Goal: Task Accomplishment & Management: Use online tool/utility

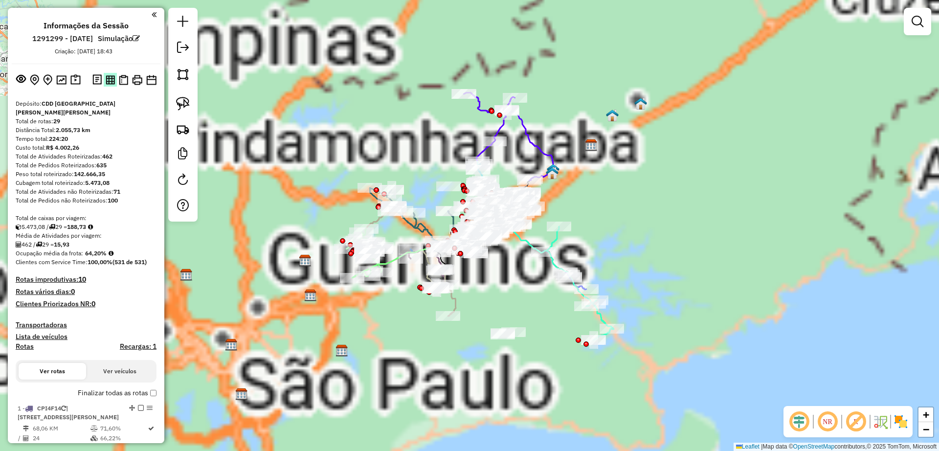
click at [108, 82] on img at bounding box center [110, 79] width 9 height 9
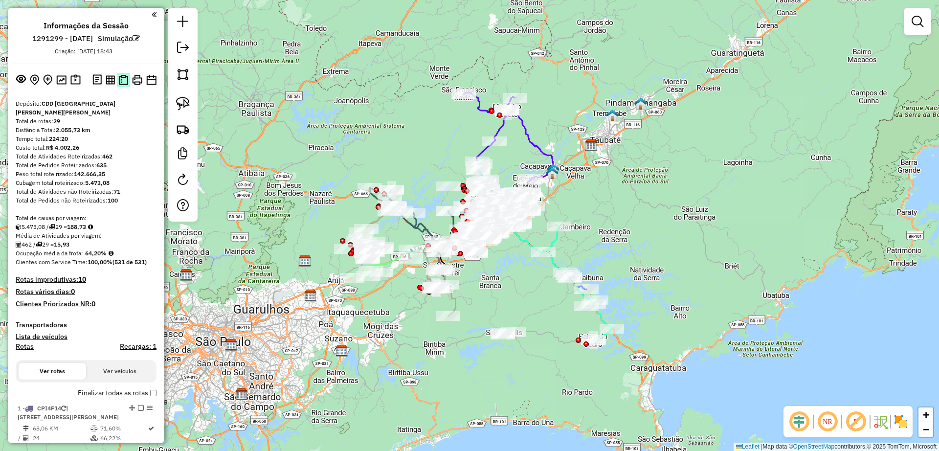
click at [120, 84] on img at bounding box center [123, 80] width 9 height 10
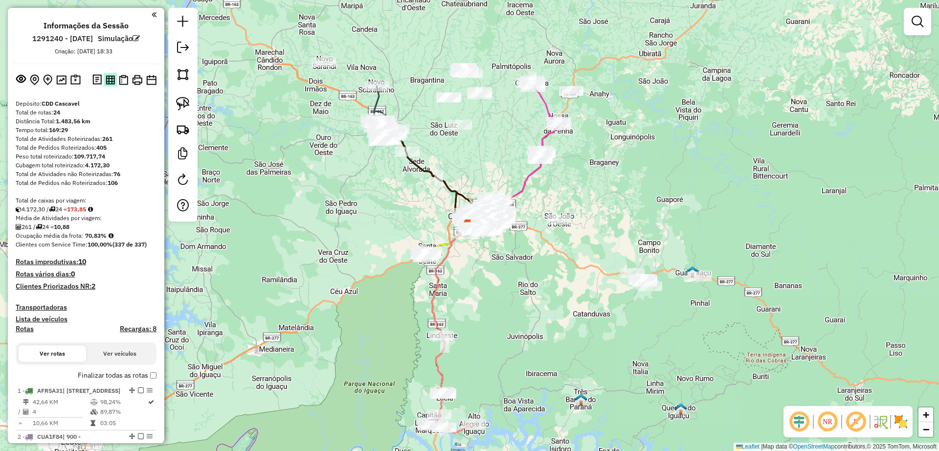
click at [108, 81] on img at bounding box center [110, 79] width 9 height 9
drag, startPoint x: 122, startPoint y: 83, endPoint x: 291, endPoint y: 38, distance: 175.2
click at [122, 84] on img at bounding box center [123, 80] width 9 height 10
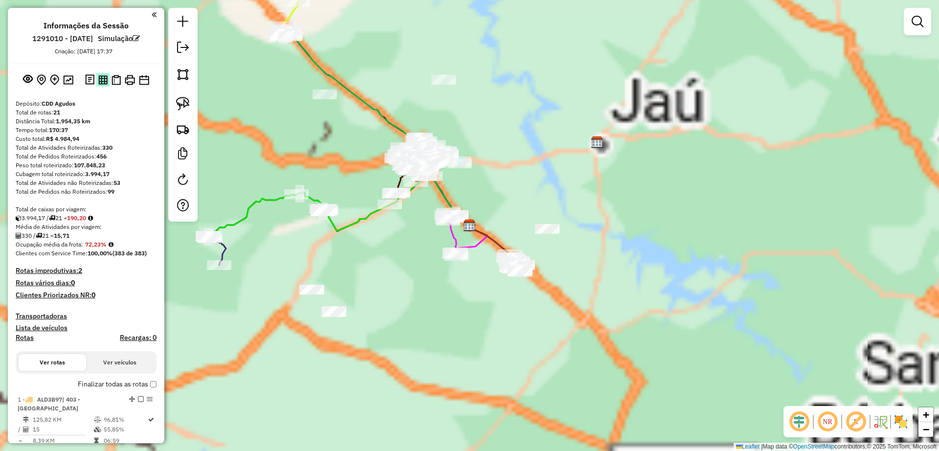
click at [102, 81] on img at bounding box center [102, 79] width 9 height 9
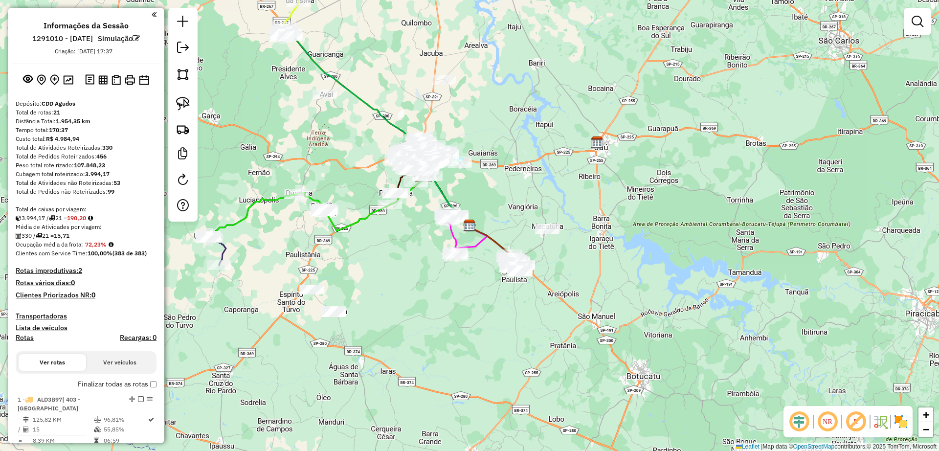
drag, startPoint x: 118, startPoint y: 77, endPoint x: 334, endPoint y: 3, distance: 228.0
click at [117, 77] on img at bounding box center [115, 80] width 9 height 10
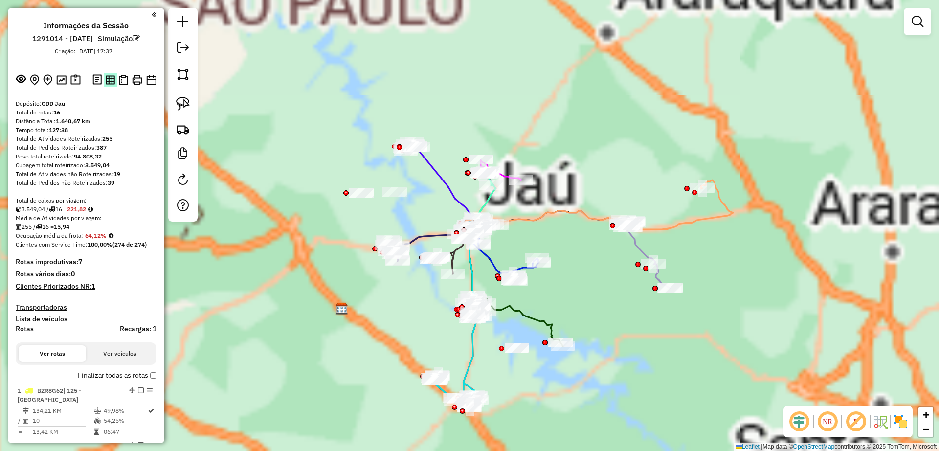
click at [111, 76] on img at bounding box center [110, 79] width 9 height 9
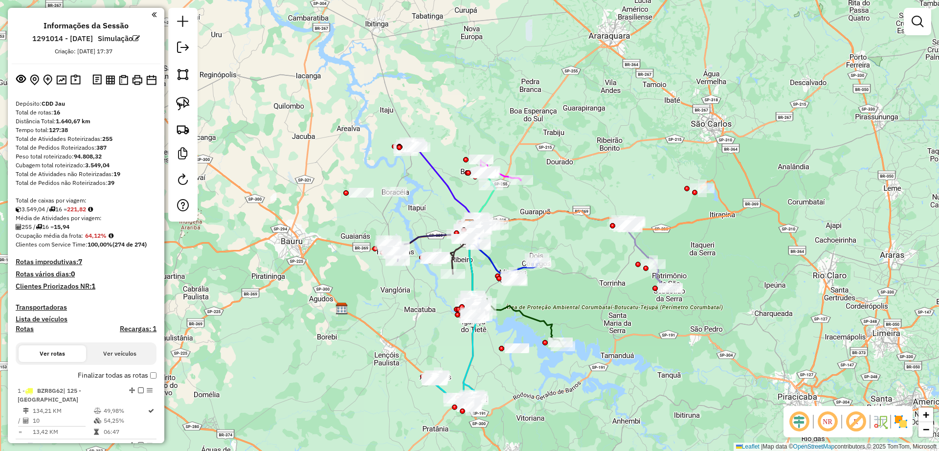
drag, startPoint x: 120, startPoint y: 82, endPoint x: 406, endPoint y: 5, distance: 295.6
click at [120, 82] on img at bounding box center [123, 80] width 9 height 10
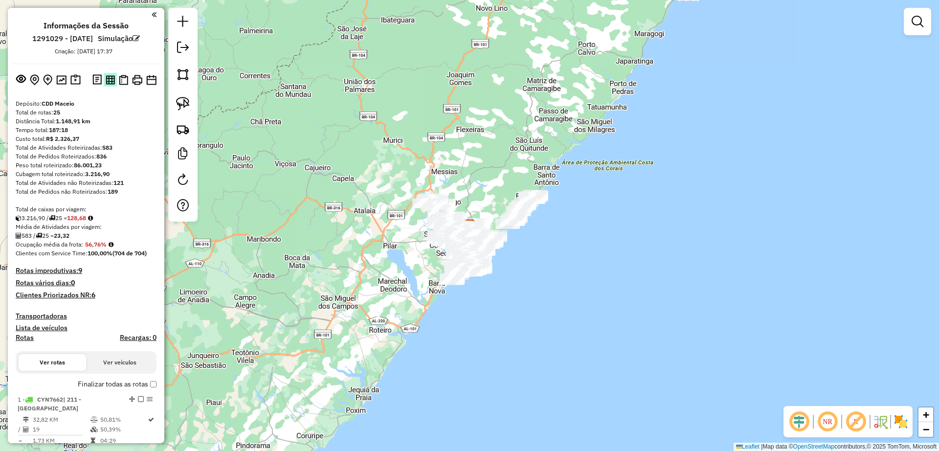
click at [106, 84] on img at bounding box center [110, 79] width 9 height 9
click at [123, 81] on img at bounding box center [123, 80] width 9 height 10
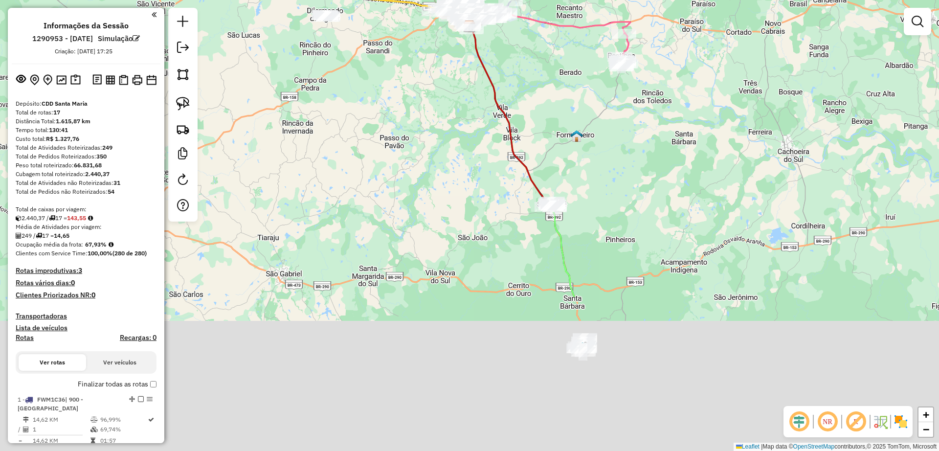
drag, startPoint x: 534, startPoint y: 242, endPoint x: 534, endPoint y: 43, distance: 199.0
click at [534, 43] on div "Janela de atendimento Grade de atendimento Capacidade Transportadoras Veículos …" at bounding box center [469, 225] width 939 height 451
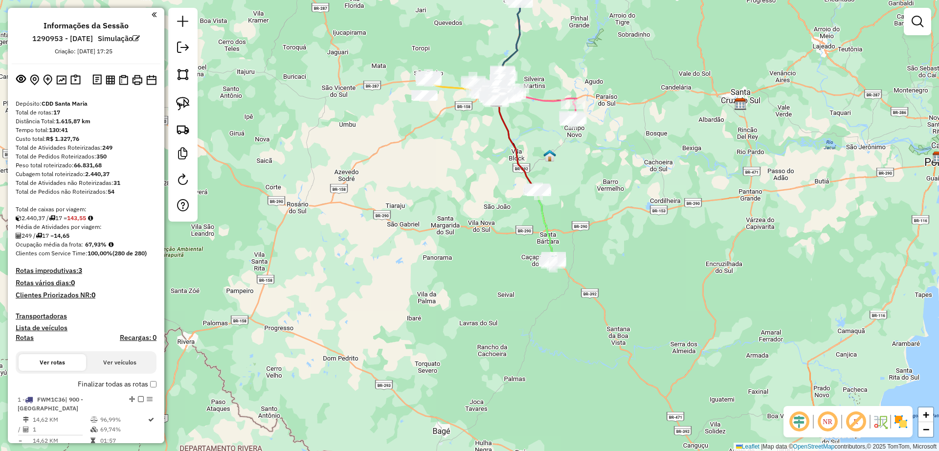
drag, startPoint x: 532, startPoint y: 83, endPoint x: 521, endPoint y: 126, distance: 44.2
click at [521, 126] on div "Janela de atendimento Grade de atendimento Capacidade Transportadoras Veículos …" at bounding box center [469, 225] width 939 height 451
click at [109, 83] on img at bounding box center [110, 79] width 9 height 9
drag, startPoint x: 120, startPoint y: 83, endPoint x: 323, endPoint y: 43, distance: 206.9
click at [120, 82] on img at bounding box center [123, 80] width 9 height 10
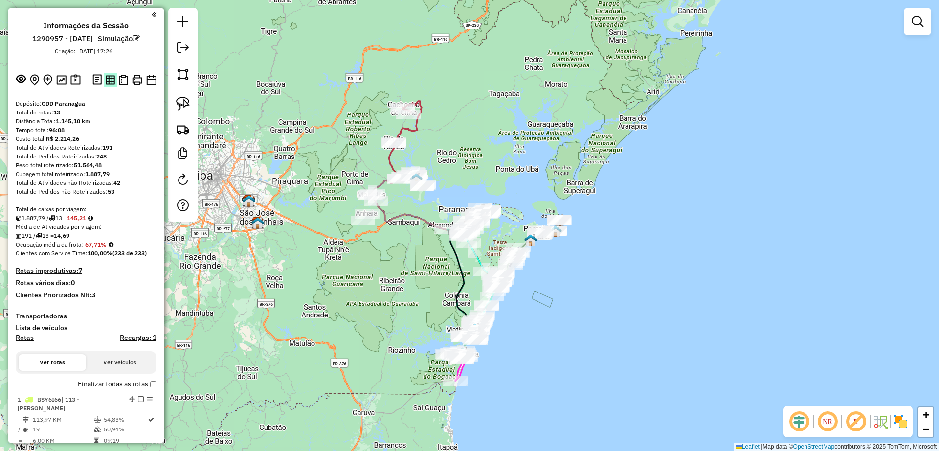
click at [109, 81] on img at bounding box center [110, 79] width 9 height 9
click at [122, 84] on img at bounding box center [123, 80] width 9 height 10
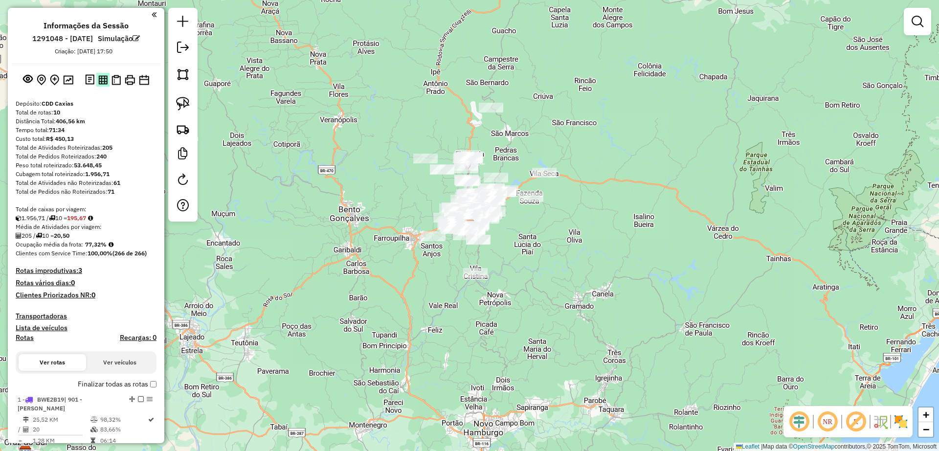
click at [101, 80] on img at bounding box center [102, 79] width 9 height 9
click at [117, 82] on img at bounding box center [115, 80] width 9 height 10
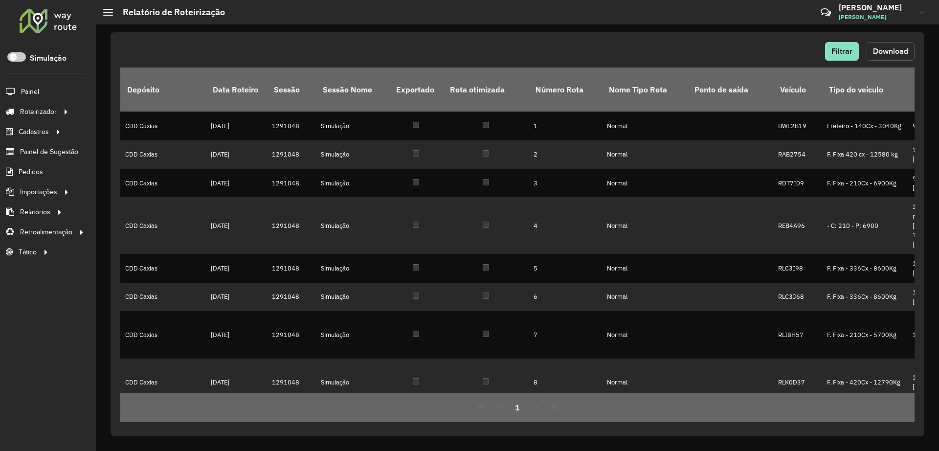
click at [899, 51] on span "Download" at bounding box center [890, 51] width 35 height 8
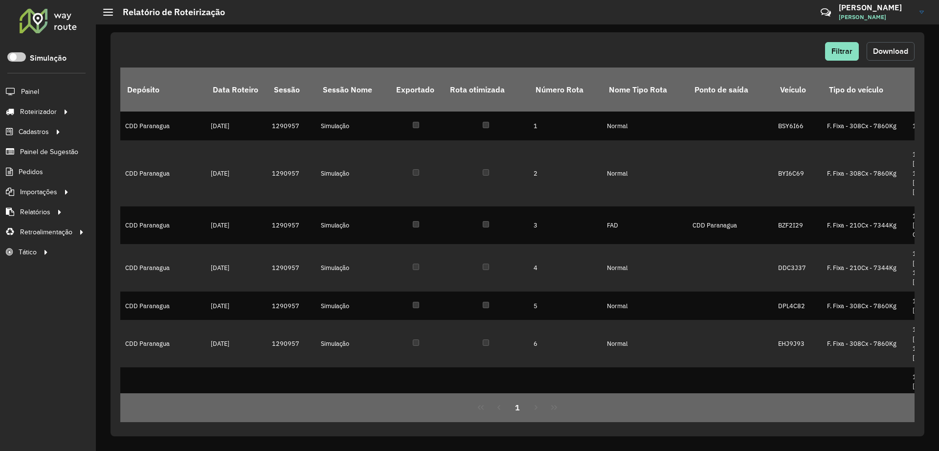
click at [870, 43] on button "Download" at bounding box center [891, 51] width 48 height 19
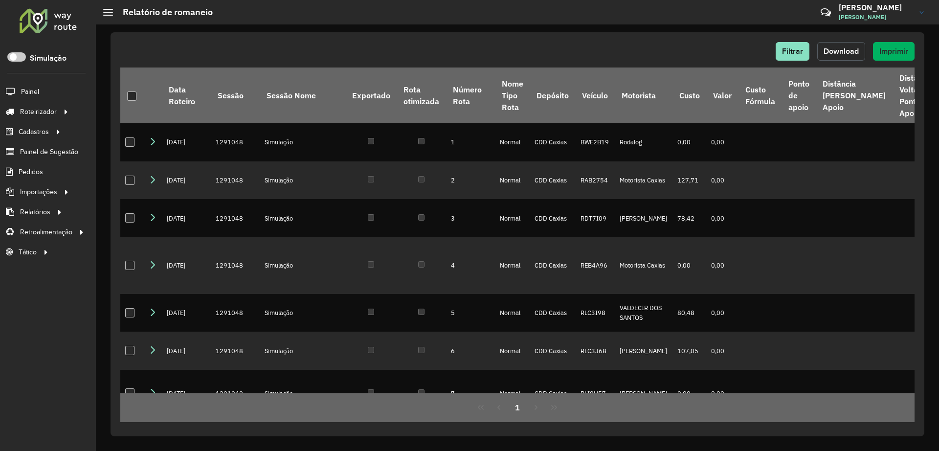
click at [849, 51] on span "Download" at bounding box center [841, 51] width 35 height 8
click at [667, 42] on div "Filtrar Download Imprimir" at bounding box center [517, 51] width 794 height 19
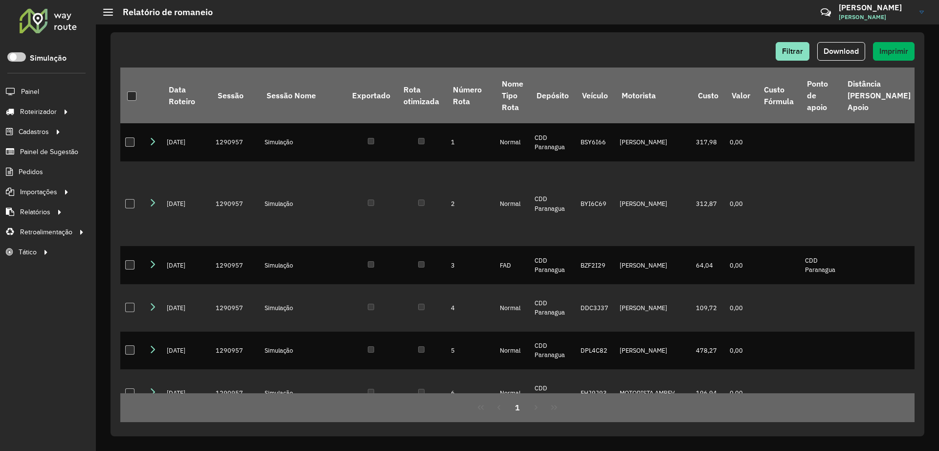
click at [647, 30] on div "Filtrar Download Imprimir Data Roteiro Sessão Sessão Nome Exportado Rota otimiz…" at bounding box center [517, 237] width 843 height 426
click at [834, 49] on span "Download" at bounding box center [841, 51] width 35 height 8
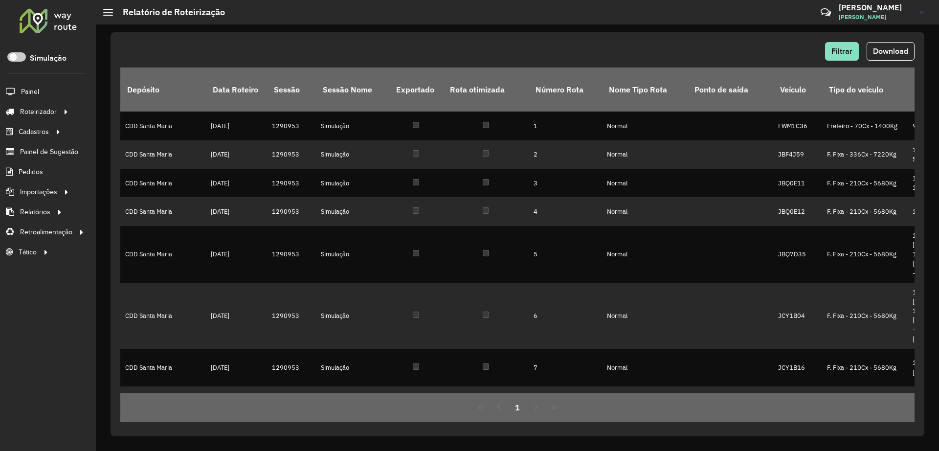
click at [886, 52] on span "Download" at bounding box center [890, 51] width 35 height 8
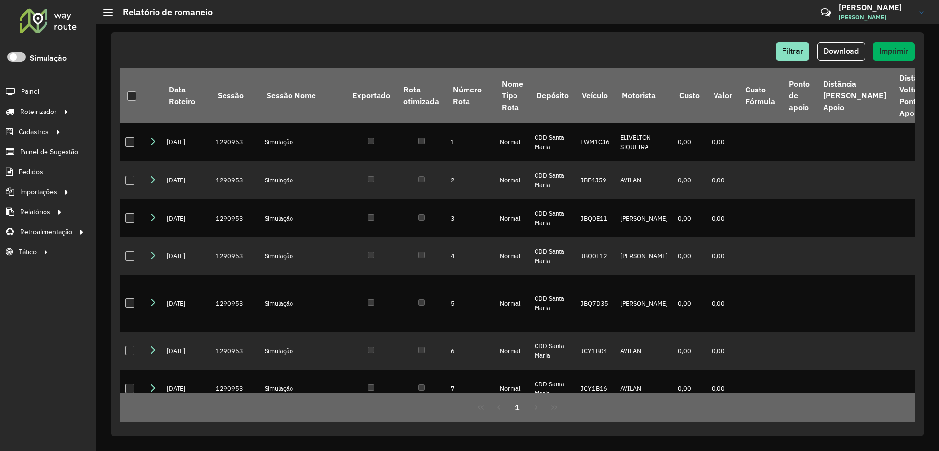
drag, startPoint x: 839, startPoint y: 53, endPoint x: 638, endPoint y: 24, distance: 203.1
click at [838, 53] on span "Download" at bounding box center [841, 51] width 35 height 8
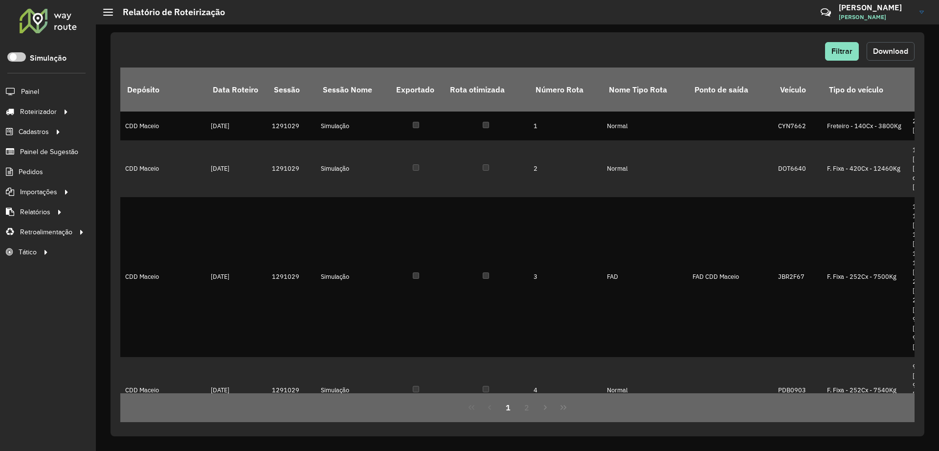
click at [898, 48] on span "Download" at bounding box center [890, 51] width 35 height 8
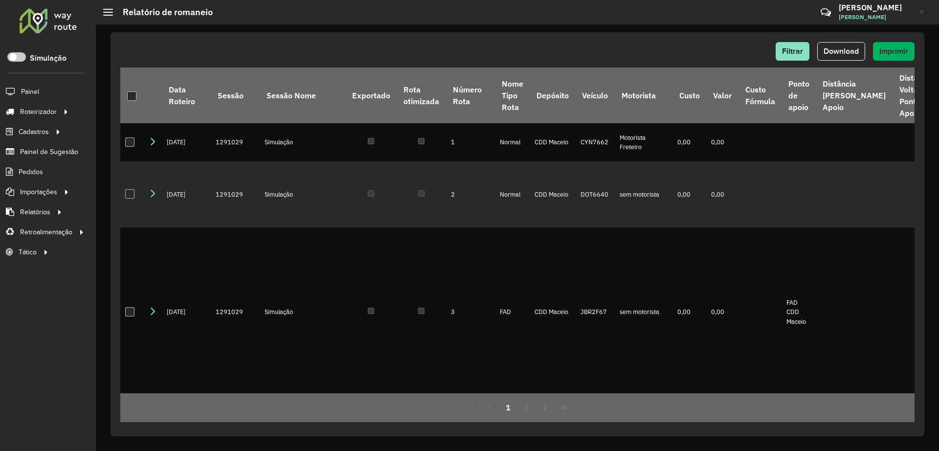
click at [639, 31] on div "Filtrar Download Imprimir Data Roteiro Sessão Sessão Nome Exportado Rota otimiz…" at bounding box center [517, 237] width 843 height 426
click at [838, 47] on span "Download" at bounding box center [841, 51] width 35 height 8
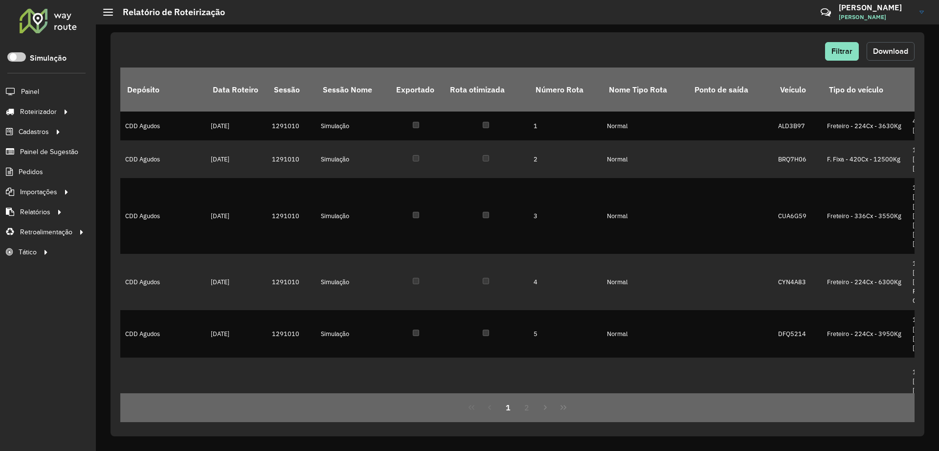
click at [891, 55] on button "Download" at bounding box center [891, 51] width 48 height 19
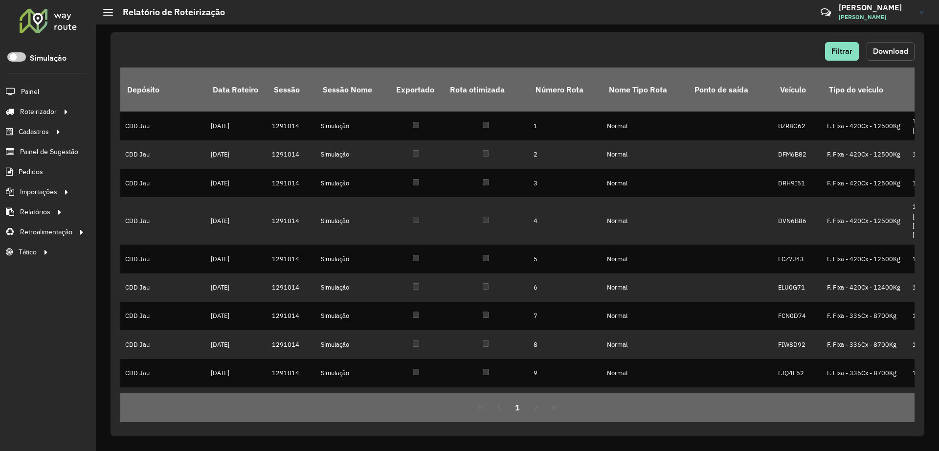
click at [883, 53] on span "Download" at bounding box center [890, 51] width 35 height 8
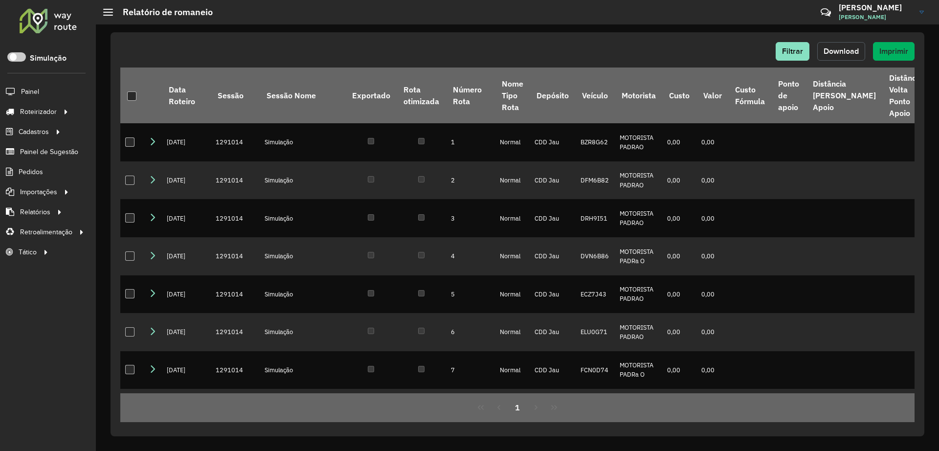
click at [842, 52] on span "Download" at bounding box center [841, 51] width 35 height 8
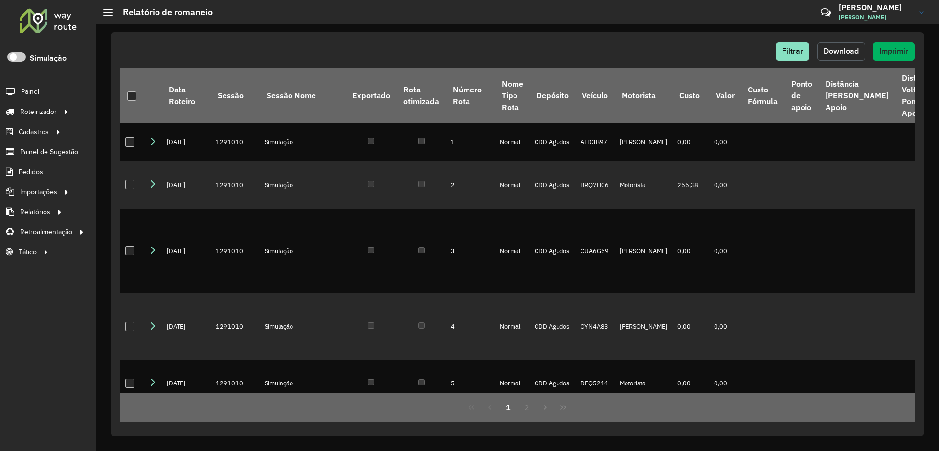
click at [840, 54] on span "Download" at bounding box center [841, 51] width 35 height 8
click at [647, 45] on div "Filtrar Download Imprimir" at bounding box center [517, 51] width 794 height 19
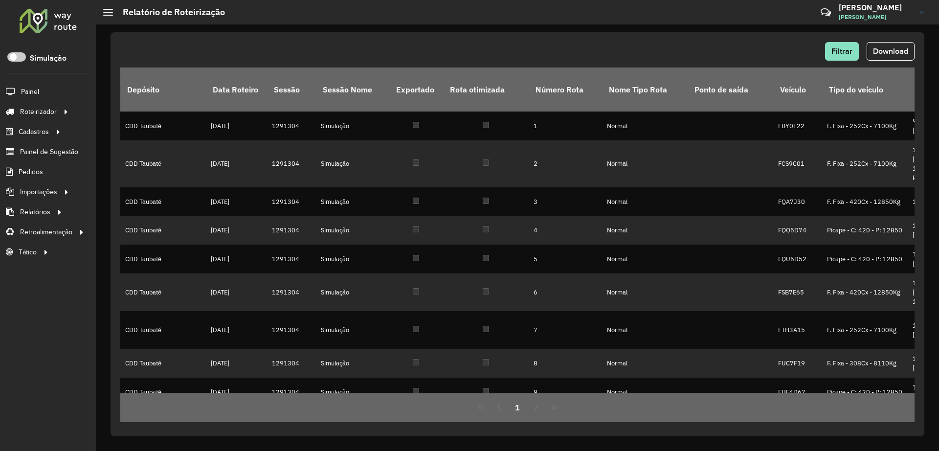
drag, startPoint x: 889, startPoint y: 46, endPoint x: 845, endPoint y: 34, distance: 45.7
click at [888, 47] on span "Download" at bounding box center [890, 51] width 35 height 8
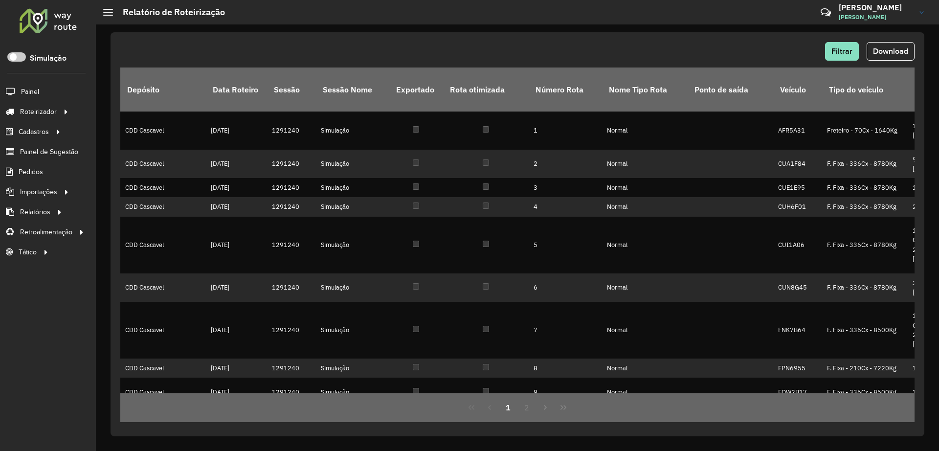
click at [602, 48] on div "Filtrar Download" at bounding box center [517, 51] width 794 height 19
click at [731, 54] on div "Filtrar Download" at bounding box center [517, 51] width 794 height 19
drag, startPoint x: 875, startPoint y: 37, endPoint x: 881, endPoint y: 46, distance: 10.3
click at [876, 38] on div "Filtrar Download Depósito Data Roteiro Sessão Sessão Nome Exportado Rota otimiz…" at bounding box center [518, 234] width 814 height 404
click at [881, 46] on button "Download" at bounding box center [891, 51] width 48 height 19
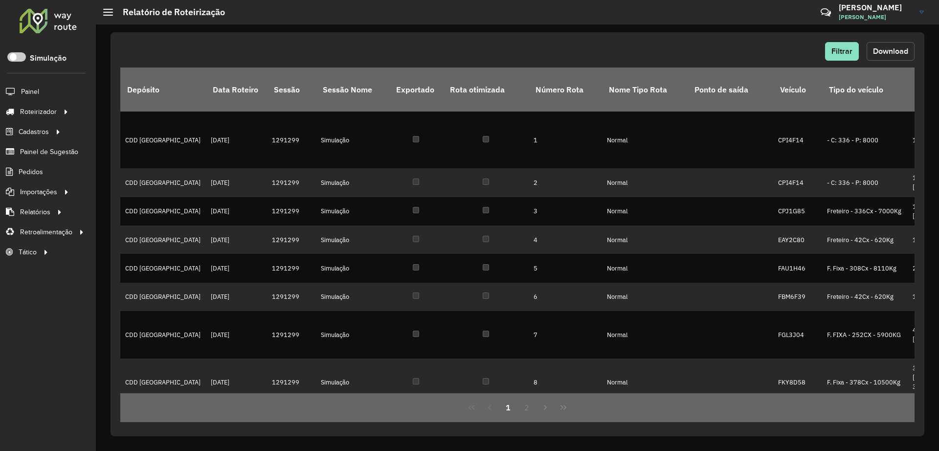
click at [879, 44] on button "Download" at bounding box center [891, 51] width 48 height 19
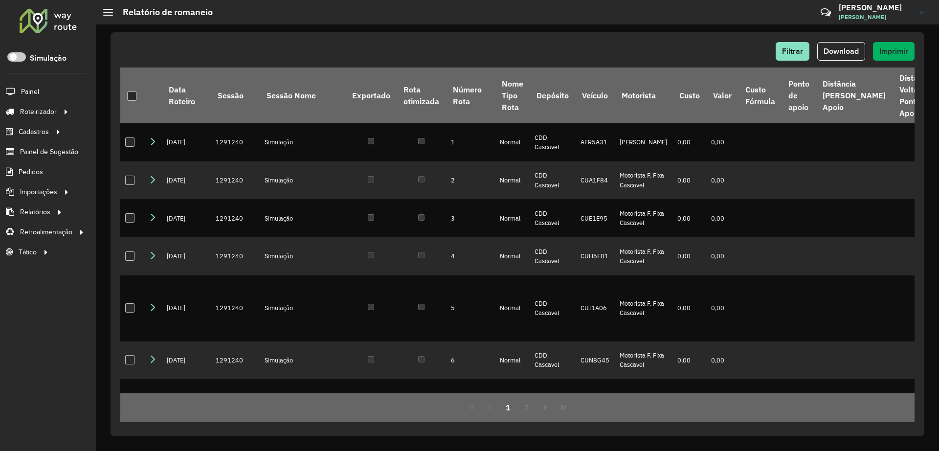
click at [653, 41] on div "Filtrar Download Imprimir Data Roteiro Sessão Sessão Nome Exportado Rota otimiz…" at bounding box center [518, 234] width 814 height 404
click at [844, 53] on span "Download" at bounding box center [841, 51] width 35 height 8
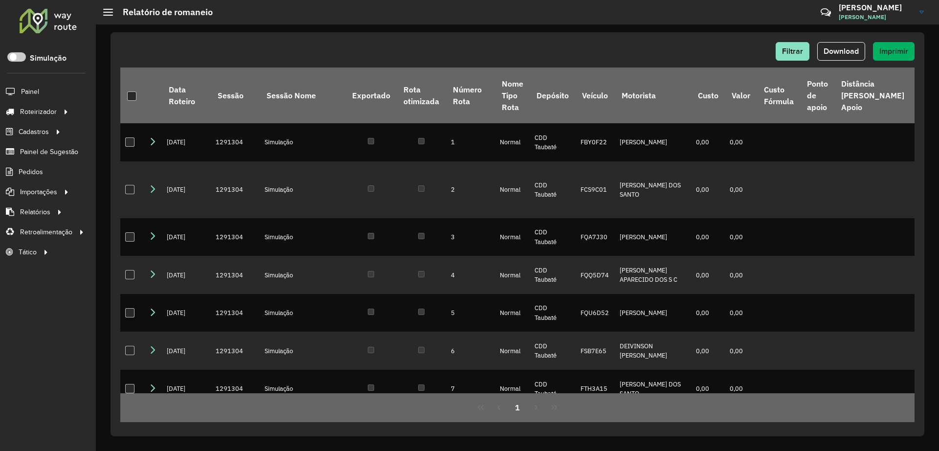
click at [627, 55] on div "Filtrar Download Imprimir" at bounding box center [517, 51] width 794 height 19
click at [839, 45] on button "Download" at bounding box center [841, 51] width 48 height 19
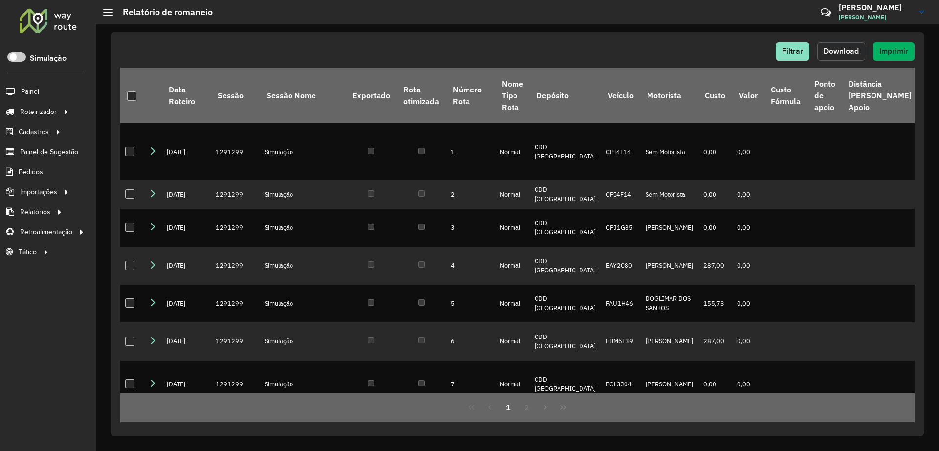
click at [833, 52] on span "Download" at bounding box center [841, 51] width 35 height 8
click at [850, 47] on span "Download" at bounding box center [841, 51] width 35 height 8
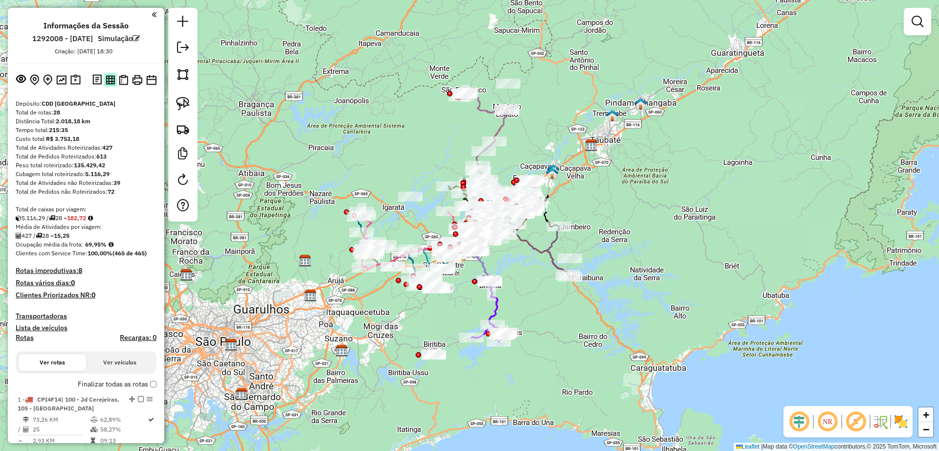
click at [111, 77] on img at bounding box center [110, 79] width 9 height 9
click at [122, 81] on img at bounding box center [123, 80] width 9 height 10
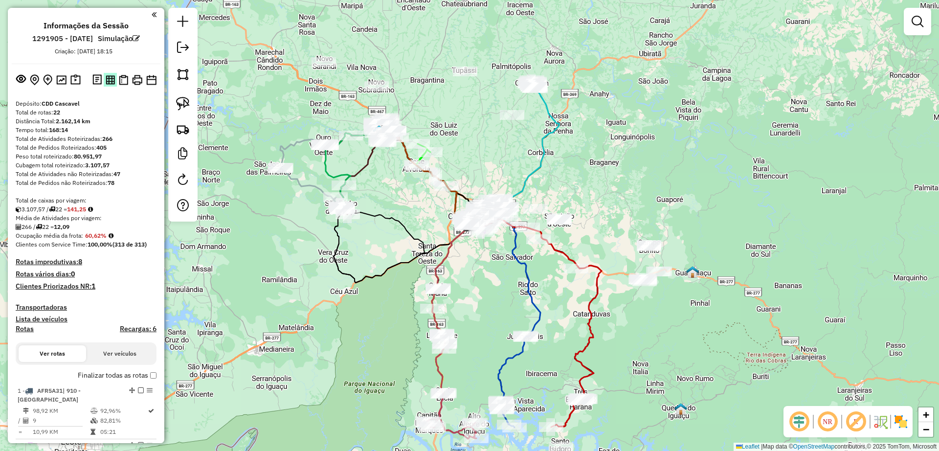
click at [109, 81] on img at bounding box center [110, 79] width 9 height 9
click at [123, 82] on img at bounding box center [123, 80] width 9 height 10
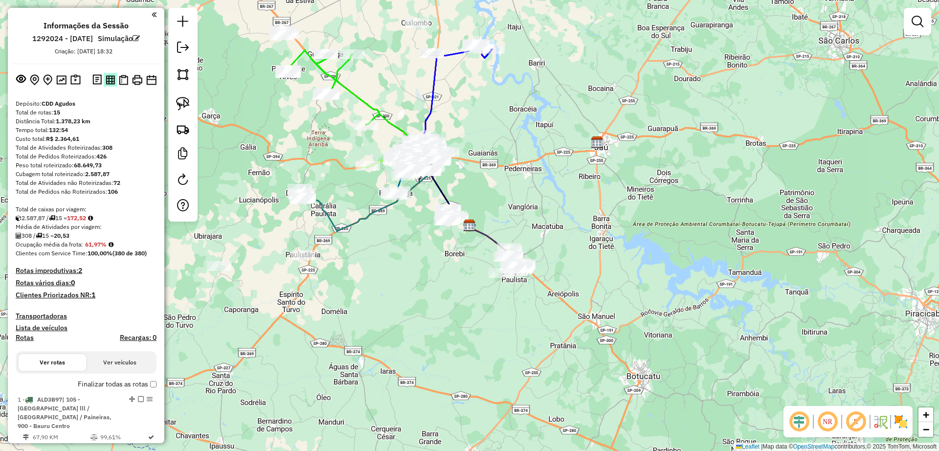
click at [110, 85] on button at bounding box center [110, 79] width 13 height 13
click at [122, 81] on img at bounding box center [123, 80] width 9 height 10
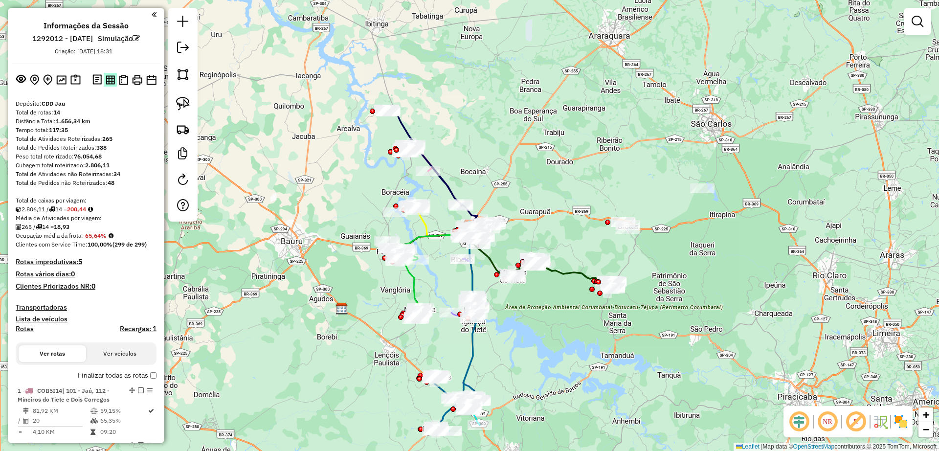
click at [107, 78] on img at bounding box center [110, 79] width 9 height 9
click at [126, 78] on img at bounding box center [123, 80] width 9 height 10
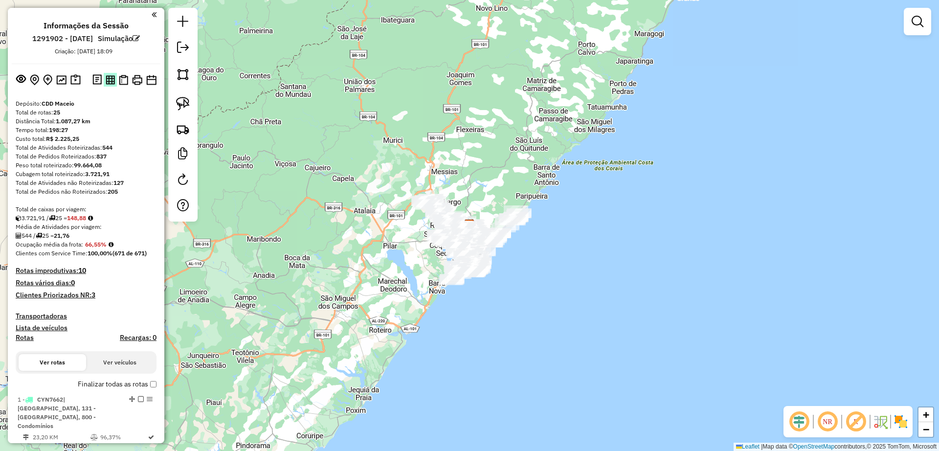
click at [106, 82] on img at bounding box center [110, 79] width 9 height 9
click at [119, 76] on img at bounding box center [123, 80] width 9 height 10
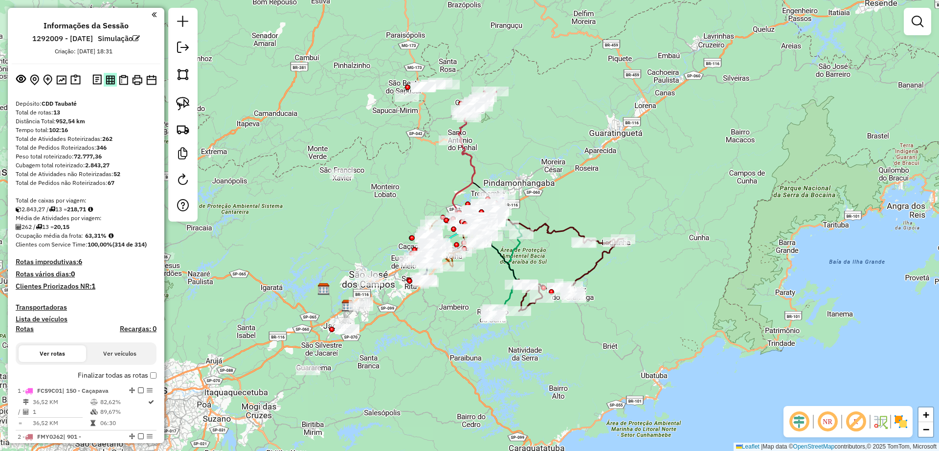
click at [104, 82] on button at bounding box center [110, 79] width 13 height 13
click at [121, 86] on button at bounding box center [123, 80] width 13 height 14
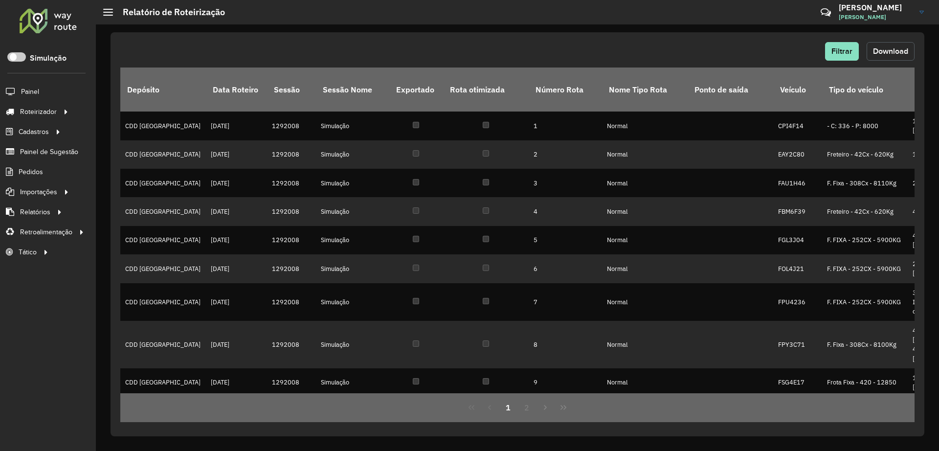
click at [876, 45] on button "Download" at bounding box center [891, 51] width 48 height 19
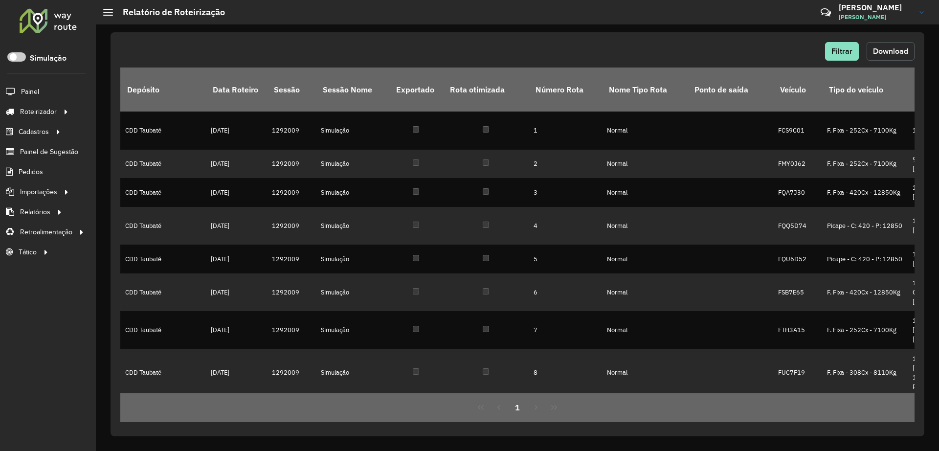
click at [881, 50] on span "Download" at bounding box center [890, 51] width 35 height 8
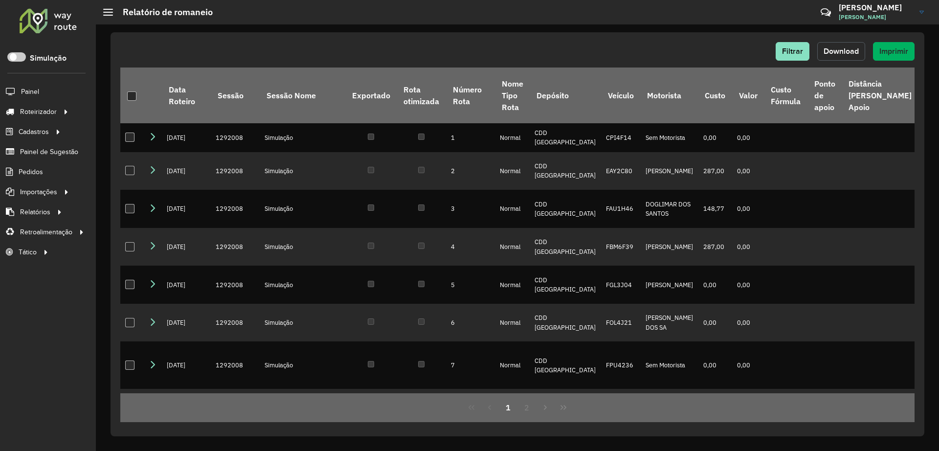
click at [839, 44] on button "Download" at bounding box center [841, 51] width 48 height 19
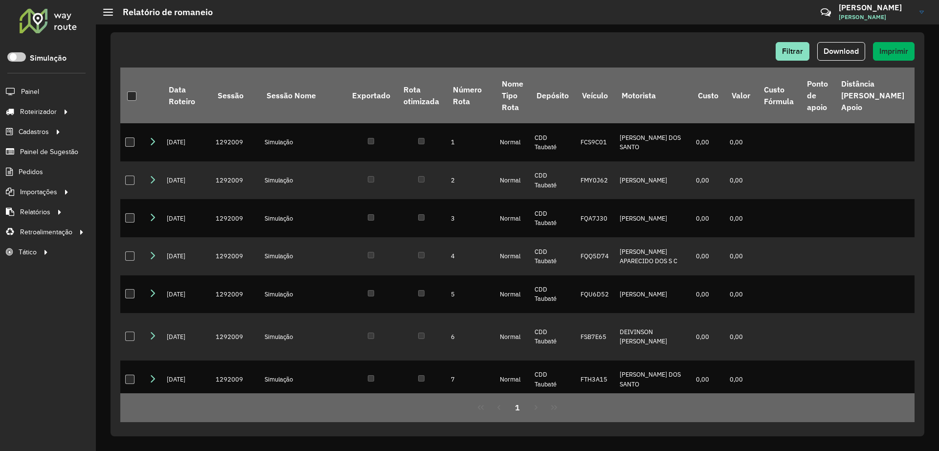
click at [654, 27] on div "Filtrar Download Imprimir Data Roteiro Sessão Sessão Nome Exportado Rota otimiz…" at bounding box center [517, 237] width 843 height 426
click at [851, 47] on span "Download" at bounding box center [841, 51] width 35 height 8
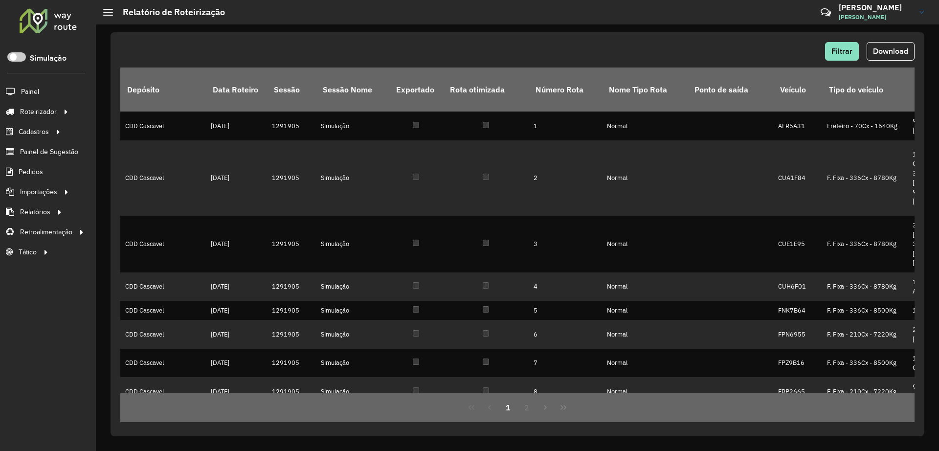
click at [876, 49] on span "Download" at bounding box center [890, 51] width 35 height 8
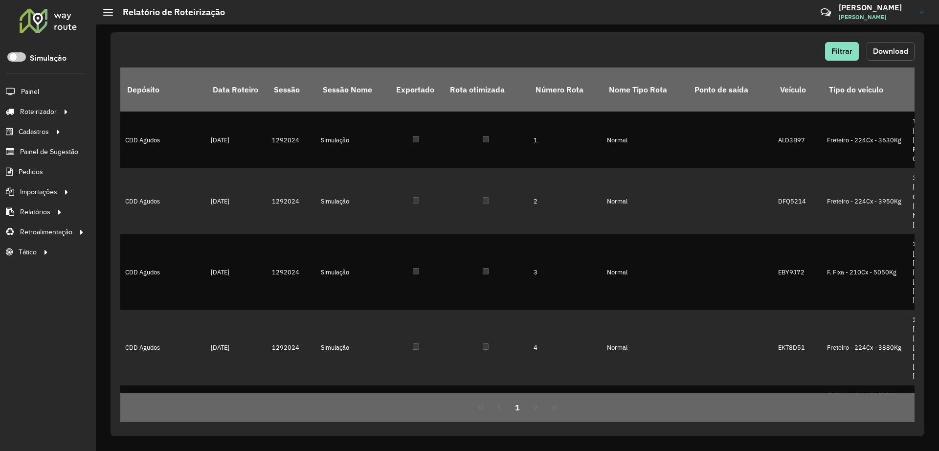
click at [868, 60] on button "Download" at bounding box center [891, 51] width 48 height 19
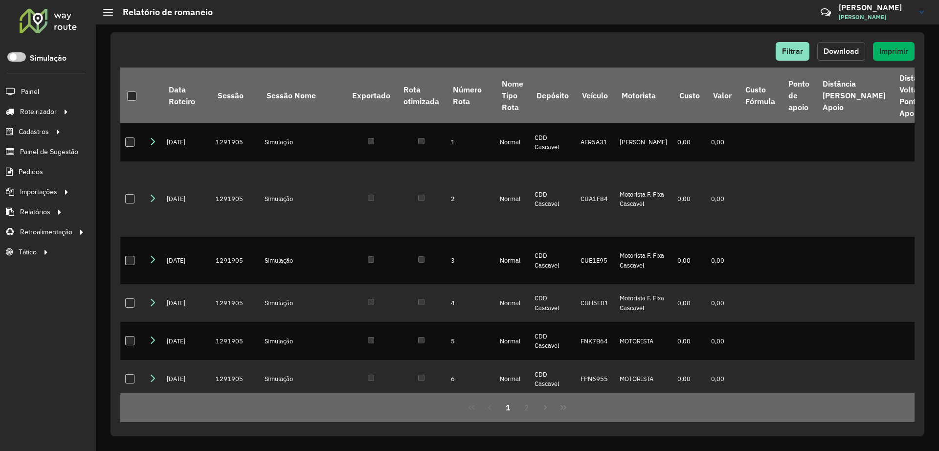
click at [849, 59] on button "Download" at bounding box center [841, 51] width 48 height 19
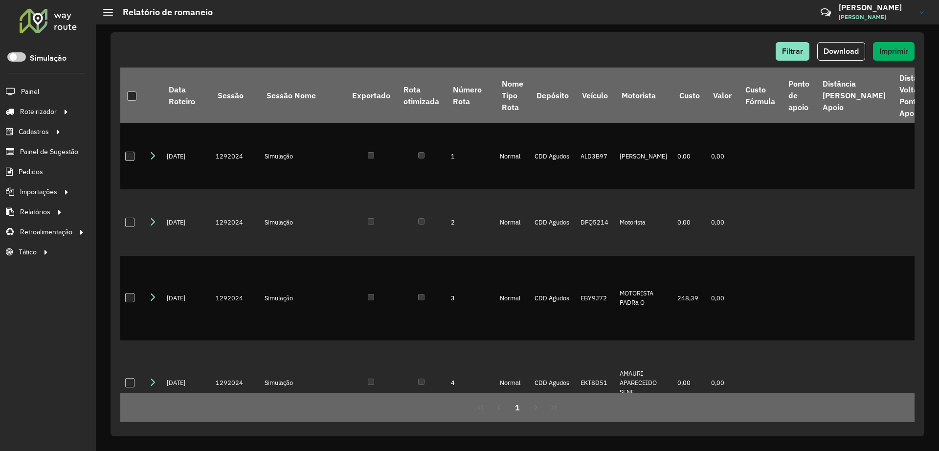
click at [476, 54] on div "Filtrar Download Imprimir" at bounding box center [517, 51] width 794 height 19
click at [839, 49] on span "Download" at bounding box center [841, 51] width 35 height 8
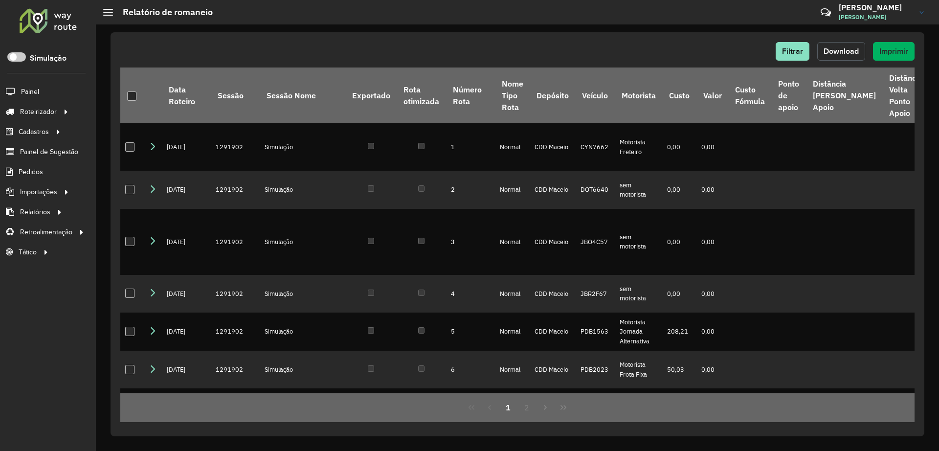
click at [833, 54] on span "Download" at bounding box center [841, 51] width 35 height 8
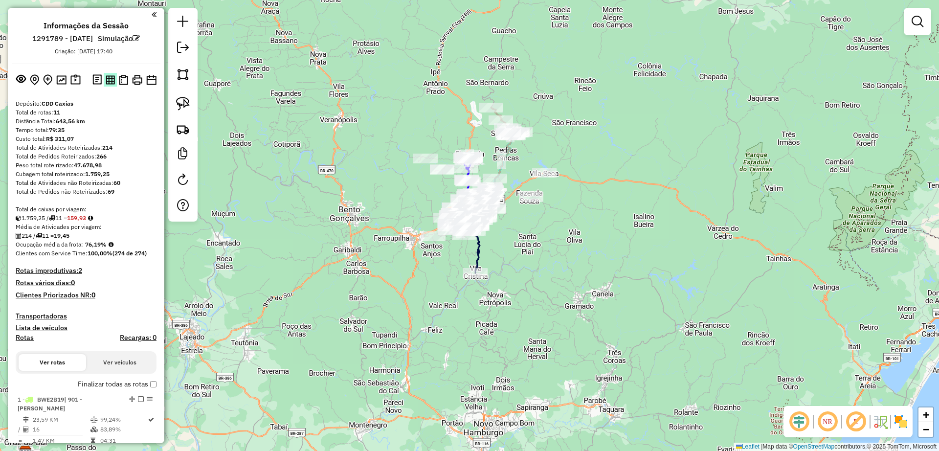
click at [106, 78] on img at bounding box center [110, 79] width 9 height 9
click at [119, 81] on img at bounding box center [123, 80] width 9 height 10
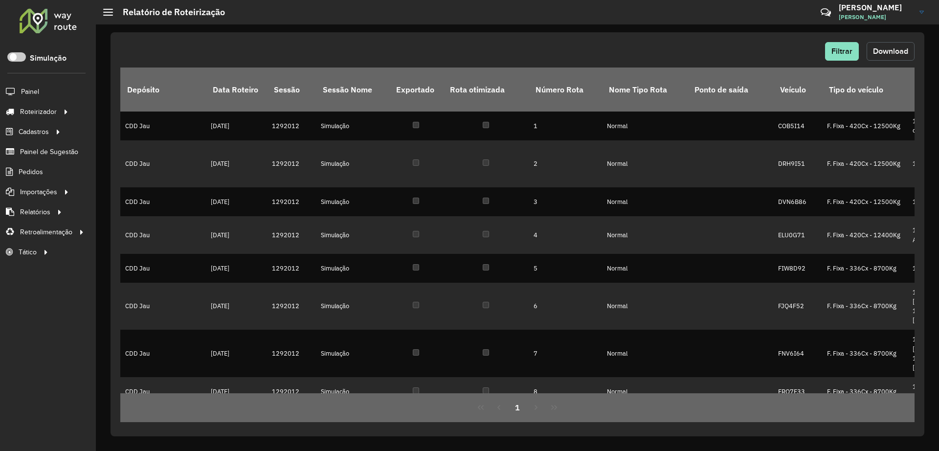
click at [888, 47] on span "Download" at bounding box center [890, 51] width 35 height 8
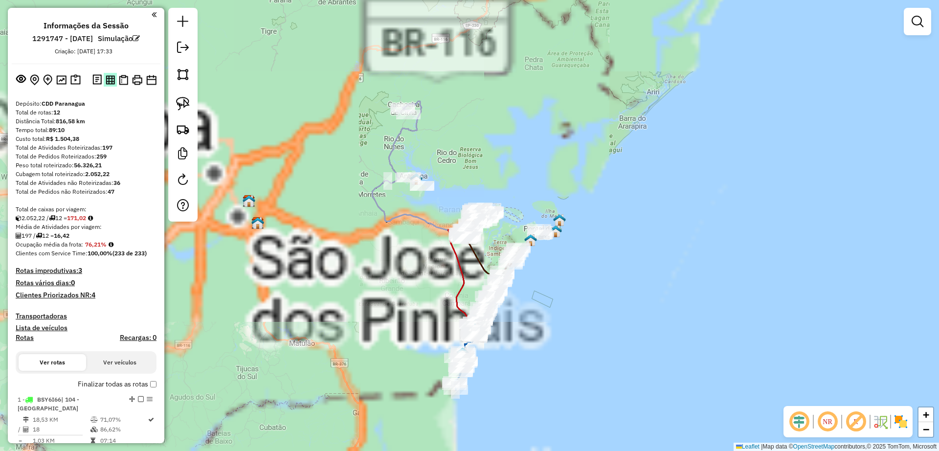
click at [109, 78] on img at bounding box center [110, 79] width 9 height 9
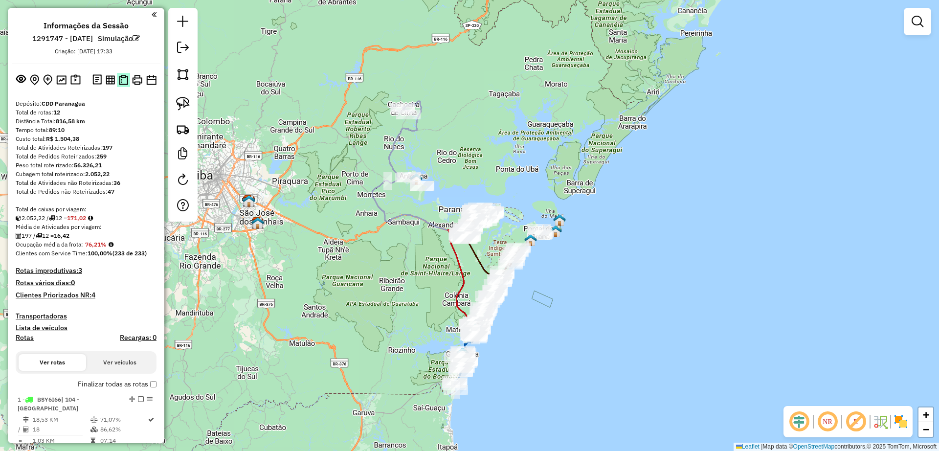
click at [122, 79] on img at bounding box center [123, 80] width 9 height 10
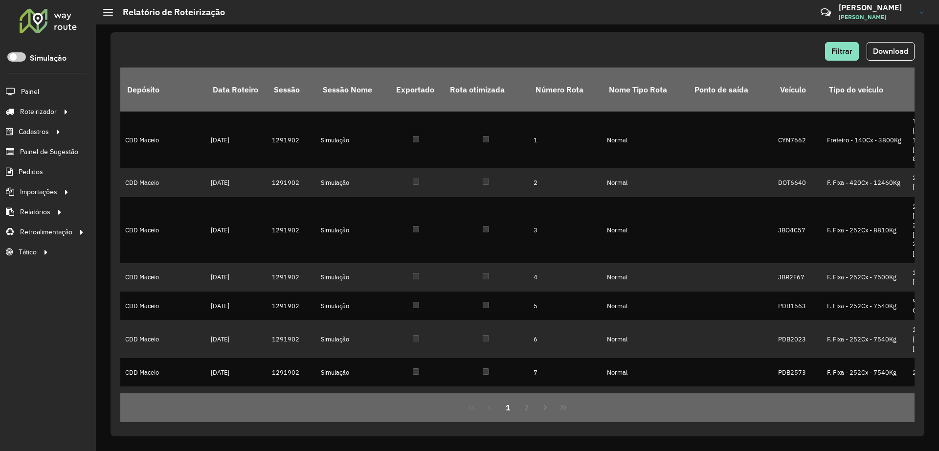
click at [880, 49] on span "Download" at bounding box center [890, 51] width 35 height 8
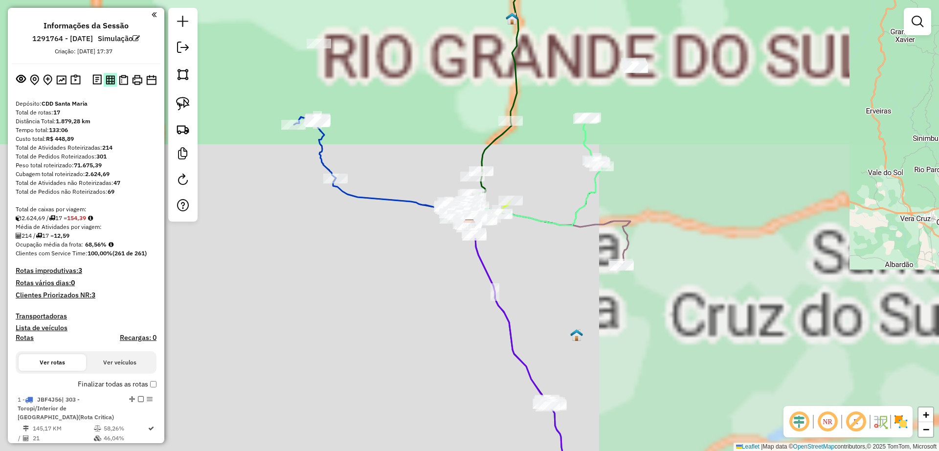
click at [106, 82] on img at bounding box center [110, 79] width 9 height 9
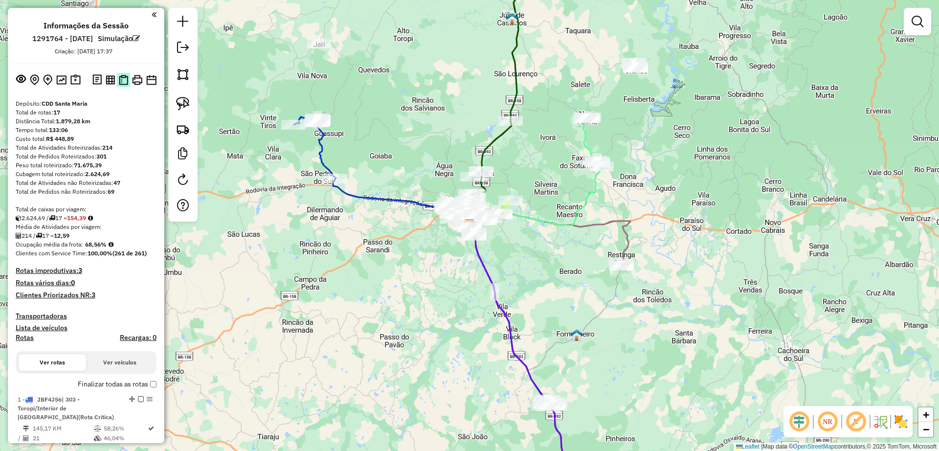
click at [122, 79] on img at bounding box center [123, 80] width 9 height 10
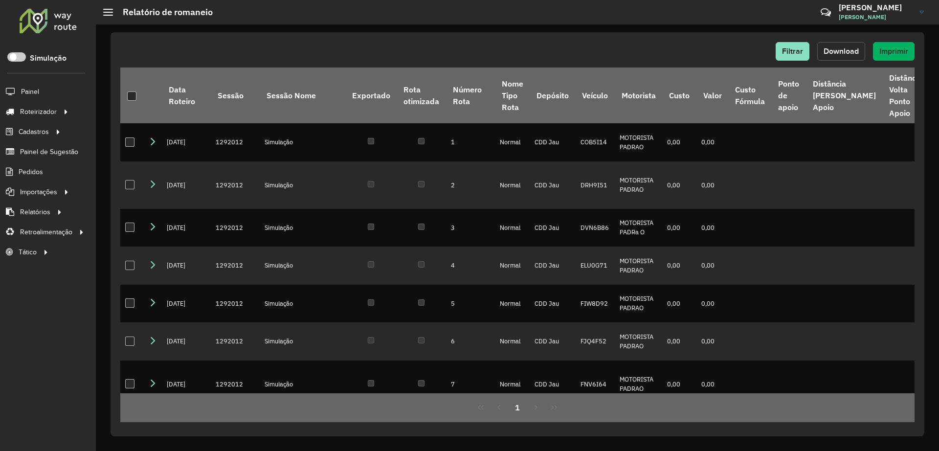
click at [832, 58] on button "Download" at bounding box center [841, 51] width 48 height 19
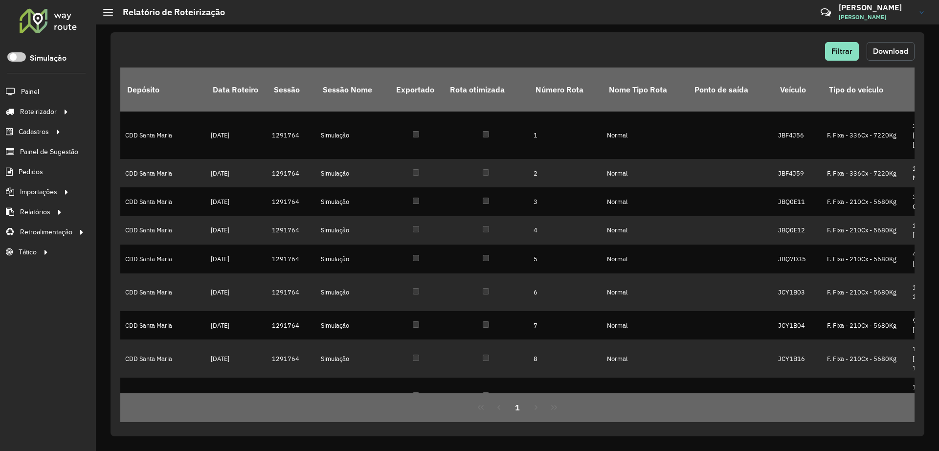
click at [903, 50] on span "Download" at bounding box center [890, 51] width 35 height 8
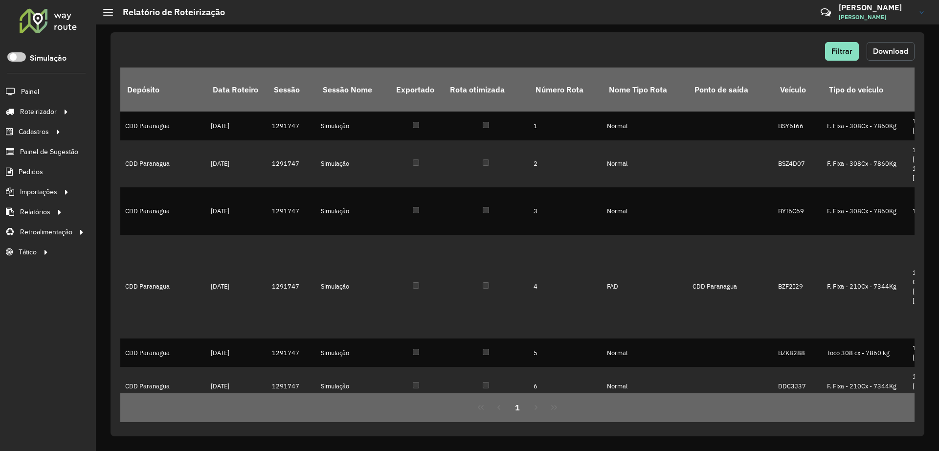
click at [905, 57] on button "Download" at bounding box center [891, 51] width 48 height 19
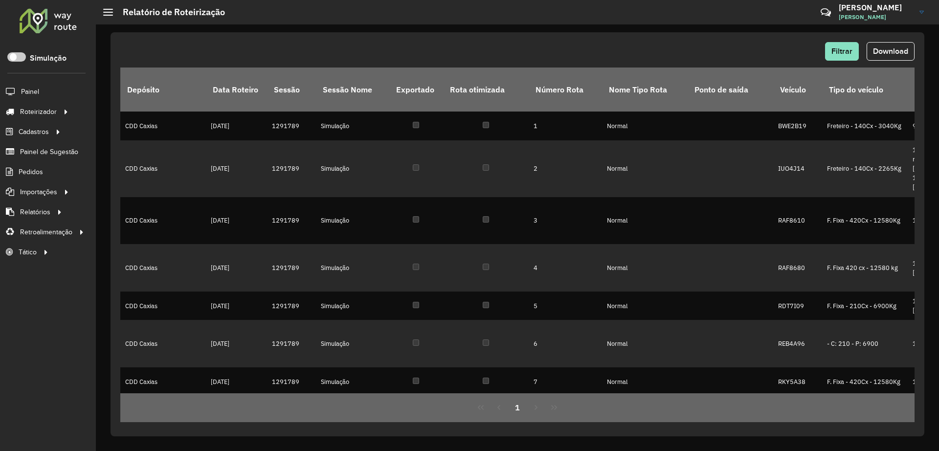
drag, startPoint x: 890, startPoint y: 49, endPoint x: 688, endPoint y: 16, distance: 204.2
click at [889, 48] on span "Download" at bounding box center [890, 51] width 35 height 8
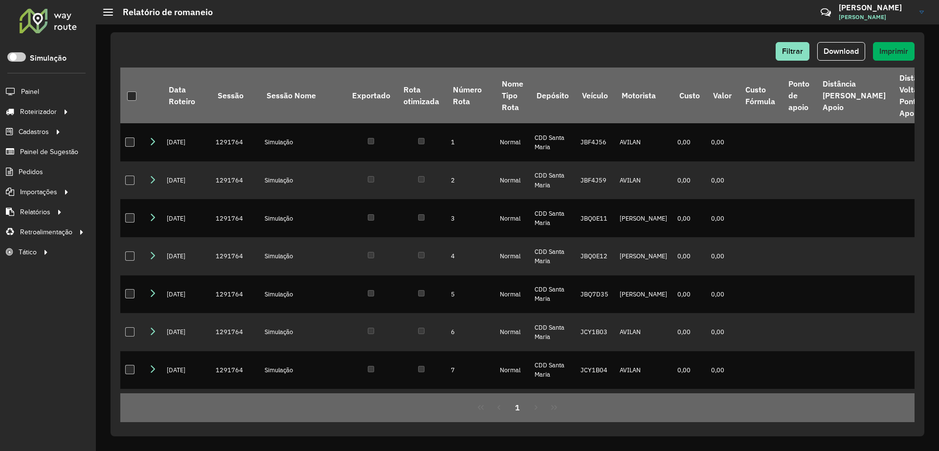
drag, startPoint x: 588, startPoint y: 27, endPoint x: 669, endPoint y: 59, distance: 87.0
click at [588, 27] on div "Filtrar Download Imprimir Data Roteiro Sessão Sessão Nome Exportado Rota otimiz…" at bounding box center [517, 237] width 843 height 426
click at [841, 54] on span "Download" at bounding box center [841, 51] width 35 height 8
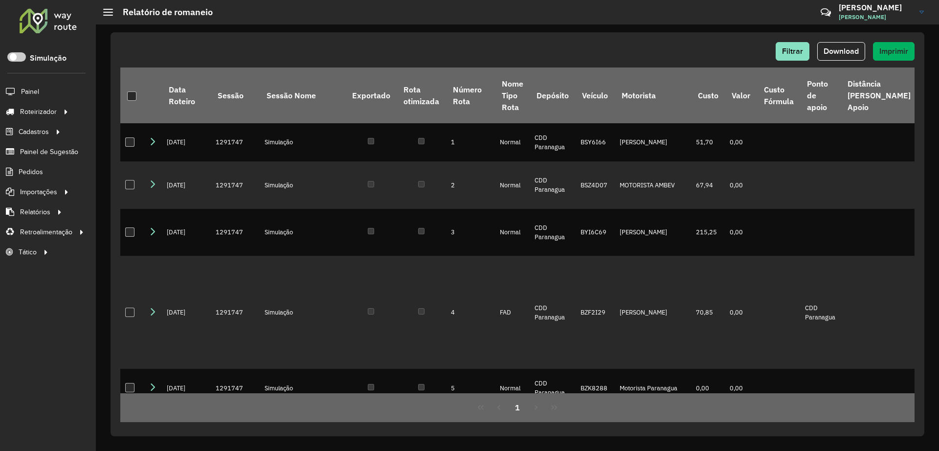
drag, startPoint x: 529, startPoint y: 51, endPoint x: 667, endPoint y: 60, distance: 138.6
click at [531, 50] on div "Filtrar Download Imprimir" at bounding box center [517, 51] width 794 height 19
click at [841, 52] on span "Download" at bounding box center [841, 51] width 35 height 8
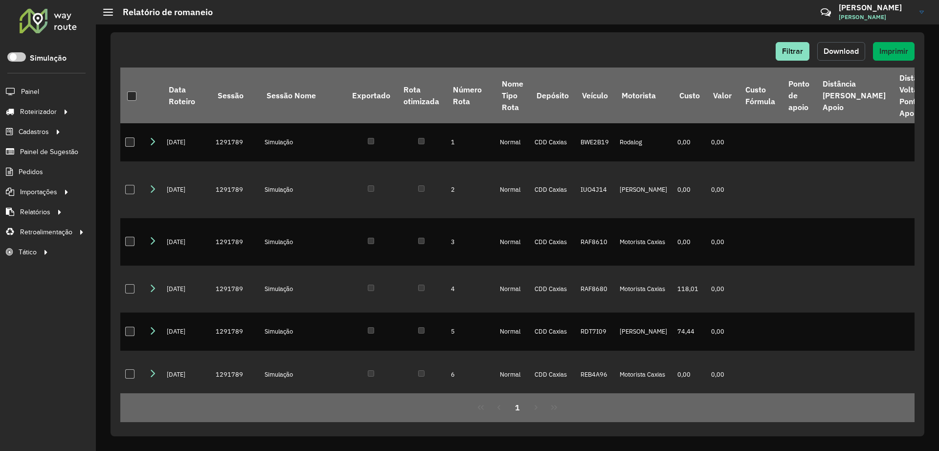
click at [842, 54] on span "Download" at bounding box center [841, 51] width 35 height 8
click at [576, 45] on div "Filtrar Download Imprimir" at bounding box center [517, 51] width 794 height 19
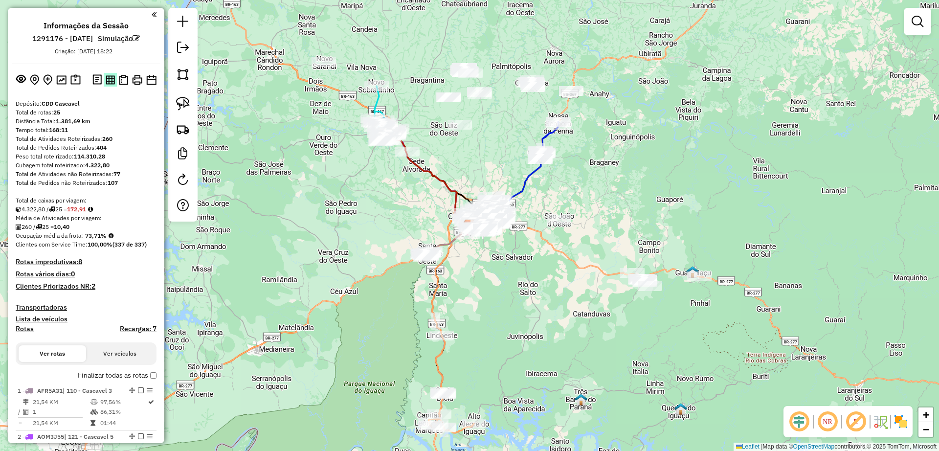
click at [110, 80] on img at bounding box center [110, 79] width 9 height 9
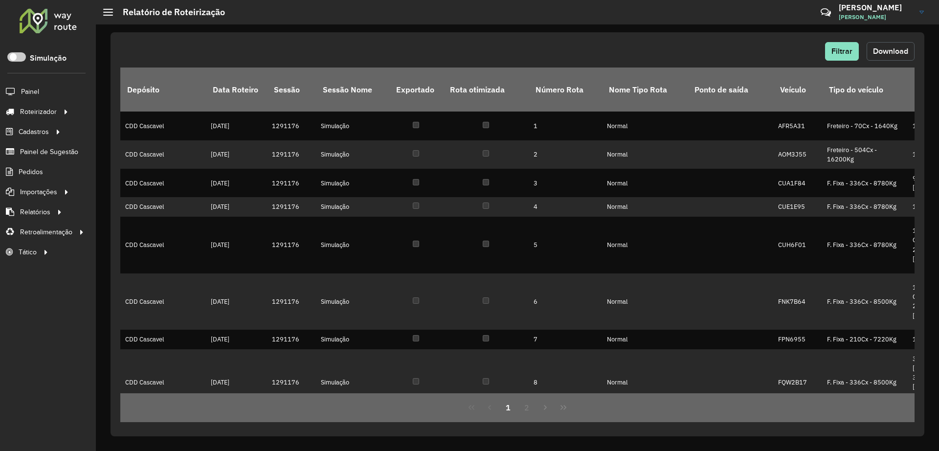
click at [876, 50] on span "Download" at bounding box center [890, 51] width 35 height 8
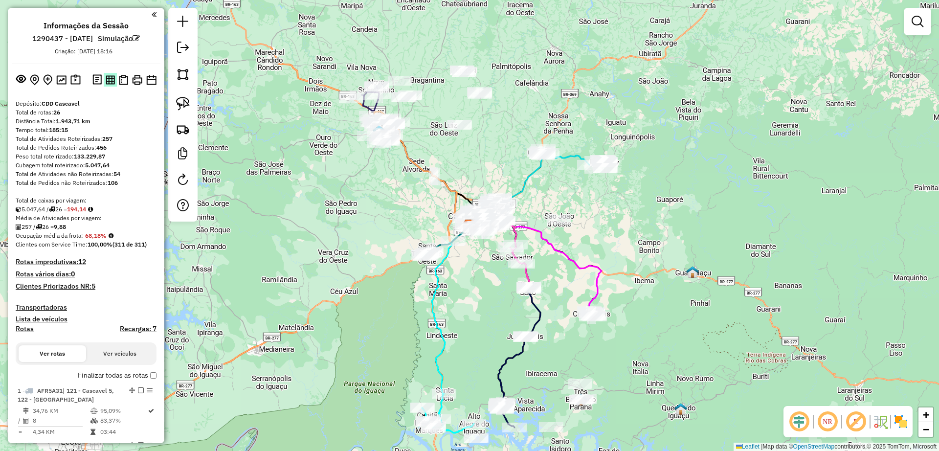
click at [108, 77] on img at bounding box center [110, 79] width 9 height 9
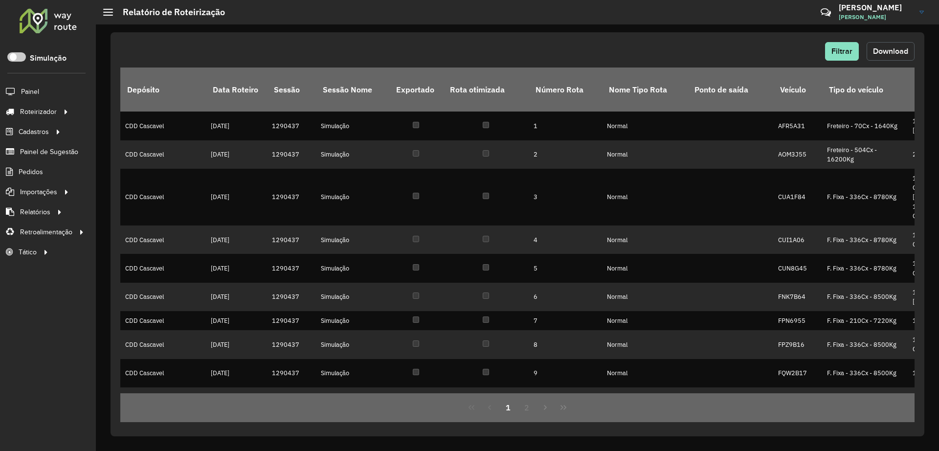
click at [883, 51] on span "Download" at bounding box center [890, 51] width 35 height 8
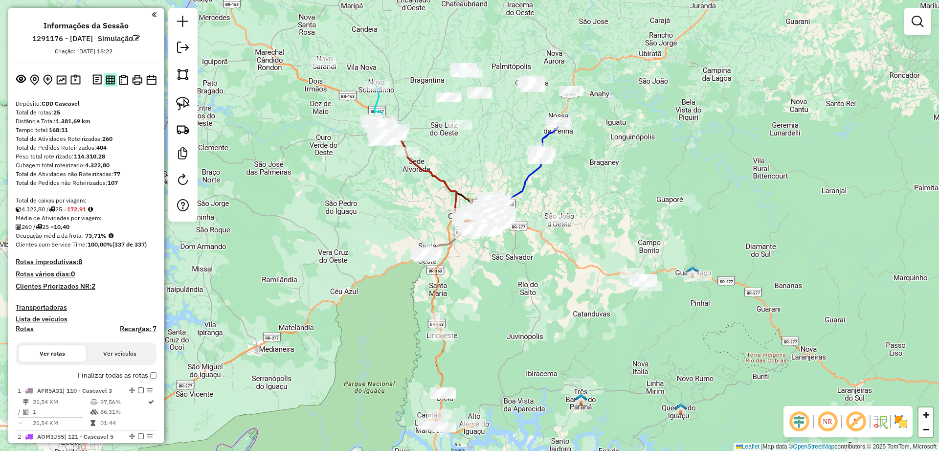
click at [111, 79] on img at bounding box center [110, 79] width 9 height 9
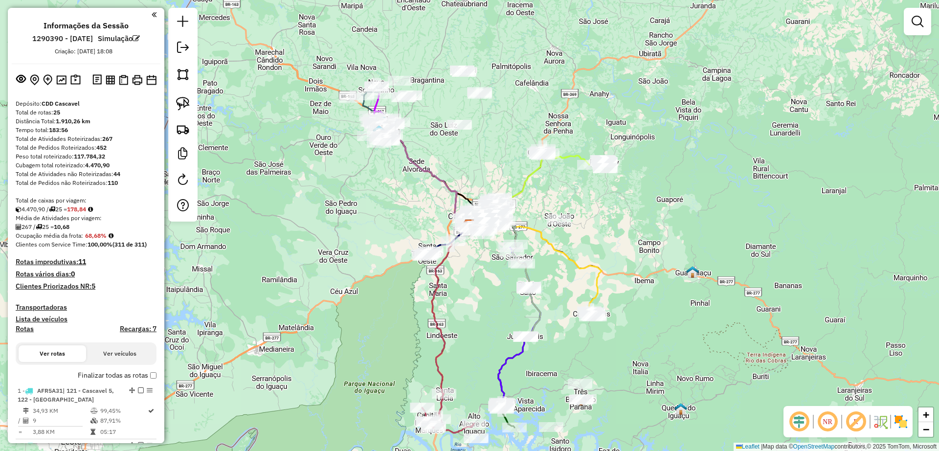
click at [110, 83] on img at bounding box center [110, 79] width 9 height 9
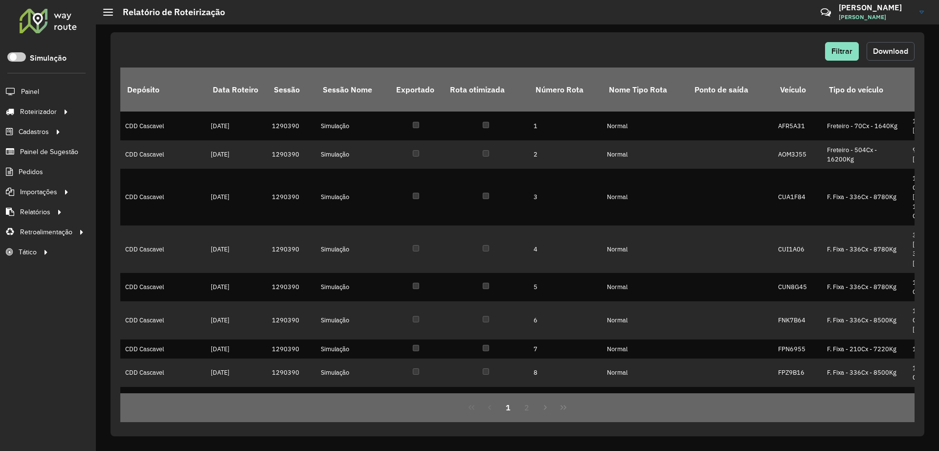
click at [887, 57] on button "Download" at bounding box center [891, 51] width 48 height 19
click at [621, 39] on div "Filtrar Download Depósito Data Roteiro Sessão Sessão Nome Exportado Rota otimiz…" at bounding box center [518, 234] width 814 height 404
click at [105, 108] on link "Entregas" at bounding box center [163, 112] width 120 height 20
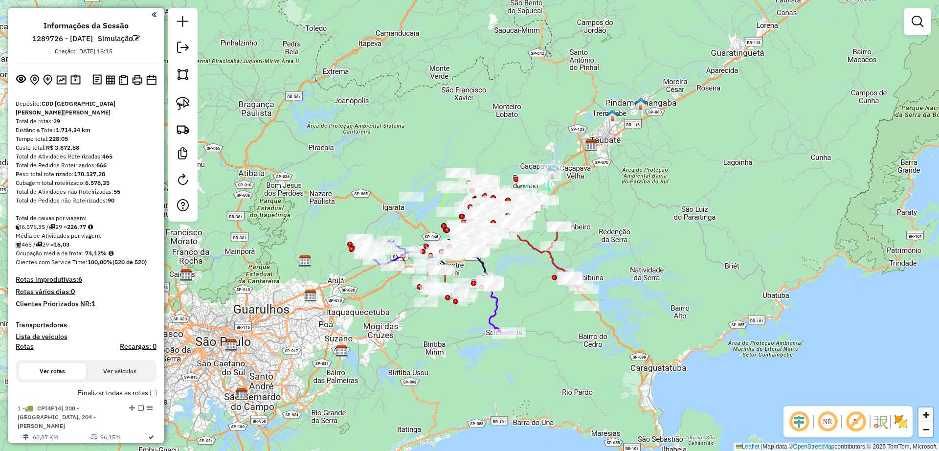
click at [134, 143] on div "Custo total: R$ 3.872,68" at bounding box center [86, 147] width 141 height 9
click at [125, 143] on div "Custo total: R$ 3.872,68" at bounding box center [86, 147] width 141 height 9
click at [108, 79] on img at bounding box center [110, 79] width 9 height 9
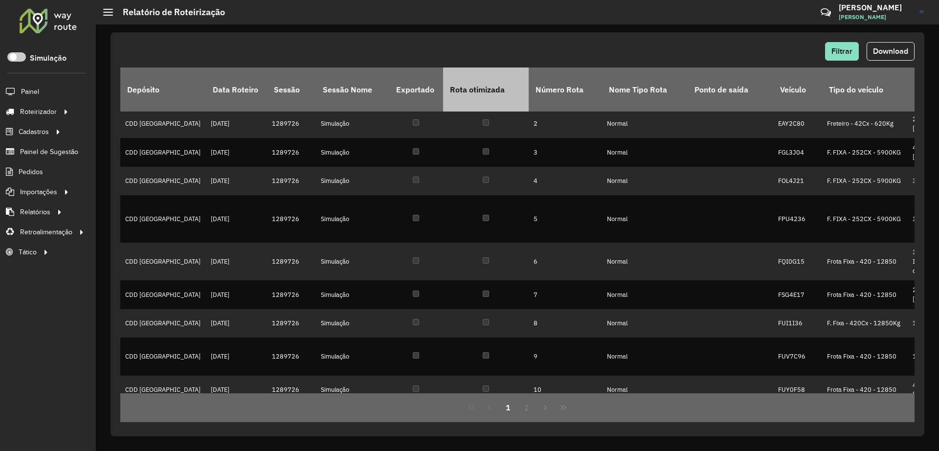
scroll to position [61, 0]
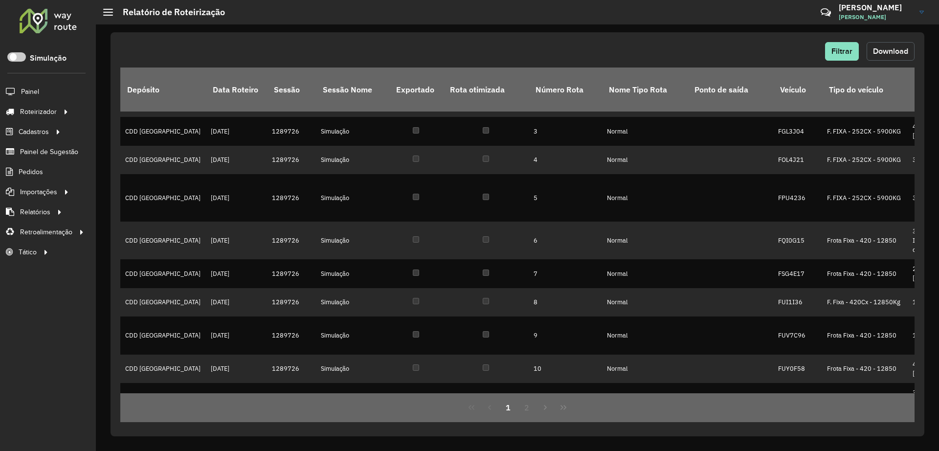
click at [907, 52] on span "Download" at bounding box center [890, 51] width 35 height 8
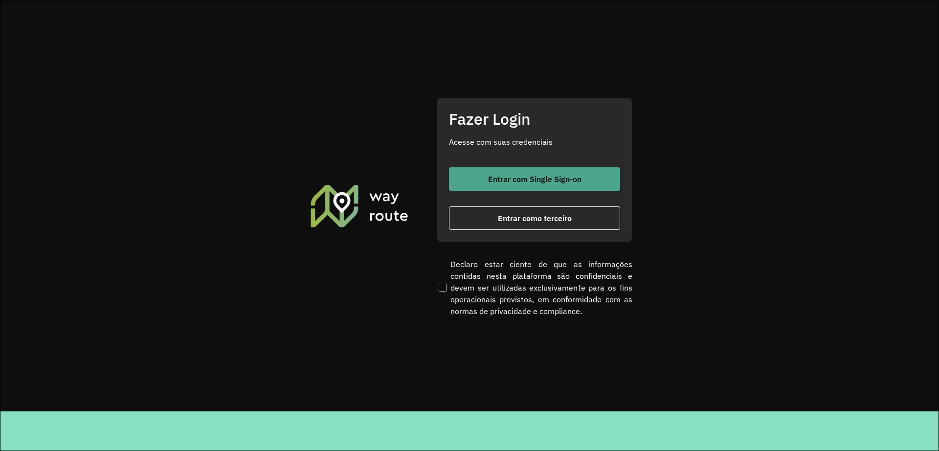
click at [537, 175] on span "Entrar com Single Sign-on" at bounding box center [534, 179] width 93 height 8
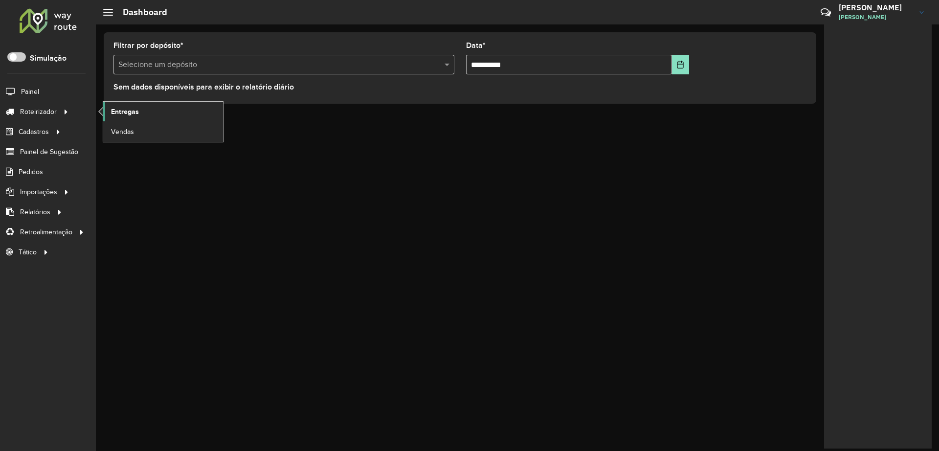
click at [117, 110] on span "Entregas" at bounding box center [125, 112] width 28 height 10
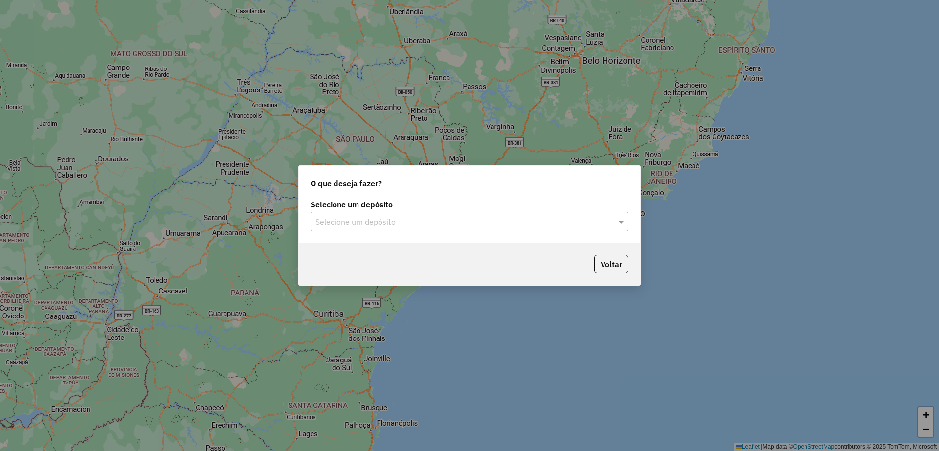
click at [414, 216] on input "text" at bounding box center [459, 222] width 289 height 12
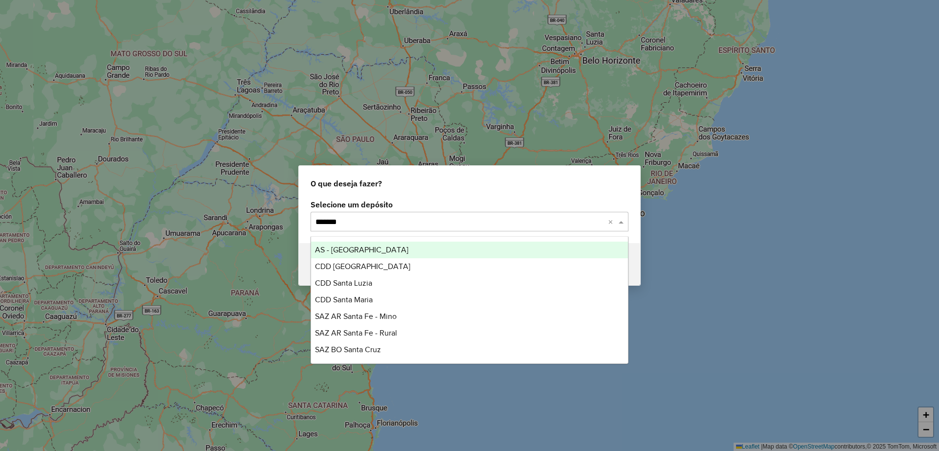
type input "********"
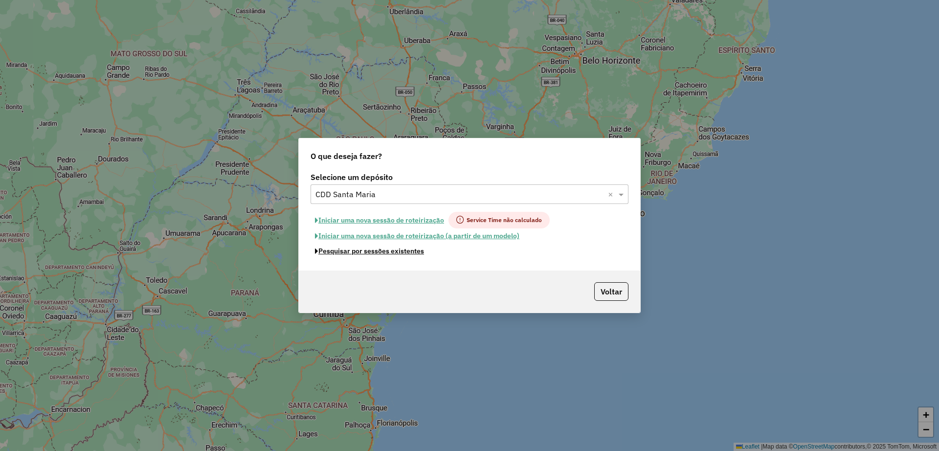
click at [406, 252] on button "Pesquisar por sessões existentes" at bounding box center [370, 251] width 118 height 15
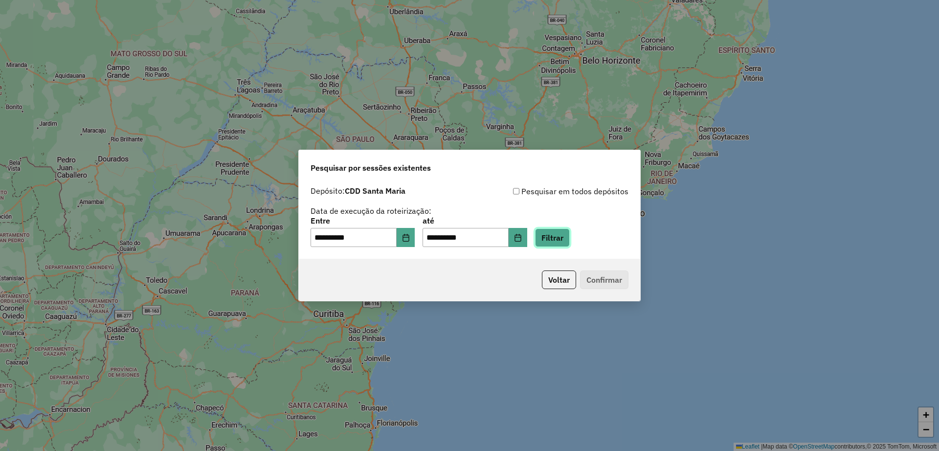
click at [567, 238] on button "Filtrar" at bounding box center [552, 237] width 35 height 19
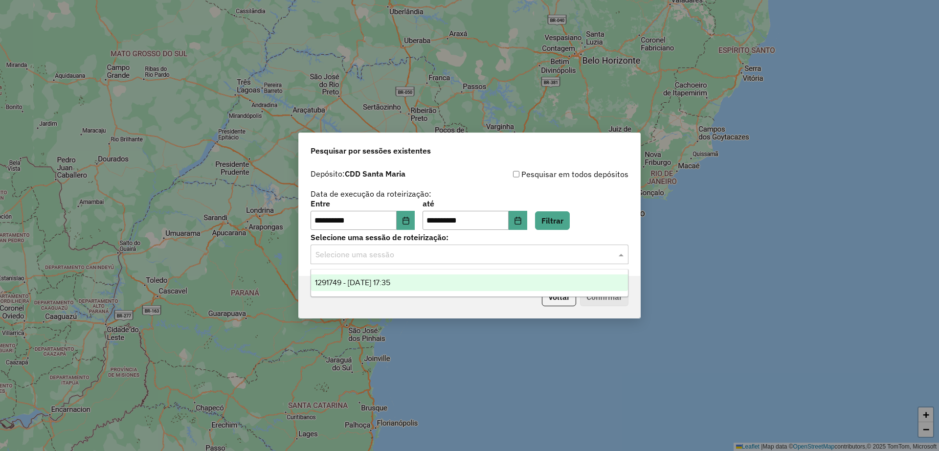
click at [425, 257] on input "text" at bounding box center [459, 255] width 289 height 12
click at [412, 282] on div "1291749 - 10/10/2025 17:35" at bounding box center [469, 282] width 317 height 17
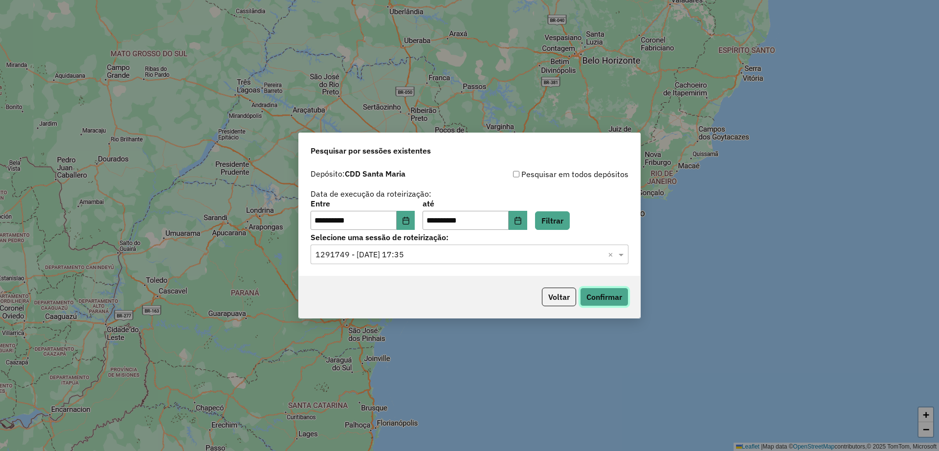
click at [606, 303] on button "Confirmar" at bounding box center [604, 297] width 48 height 19
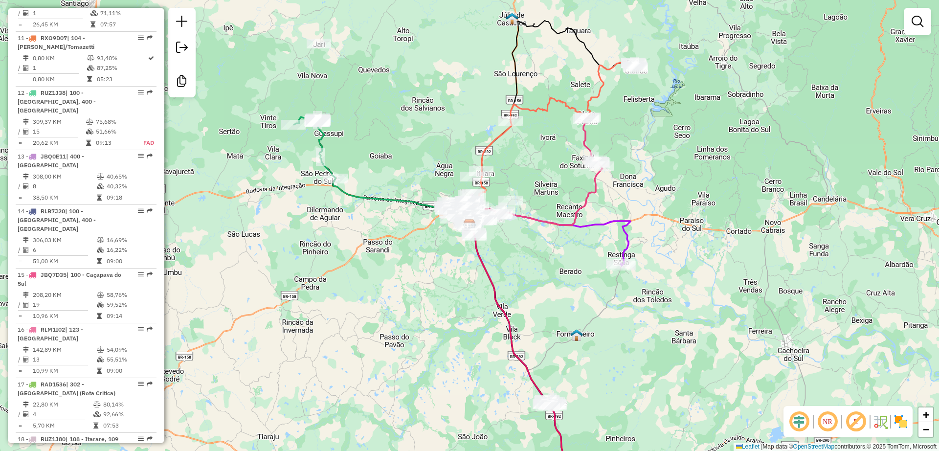
scroll to position [1399, 0]
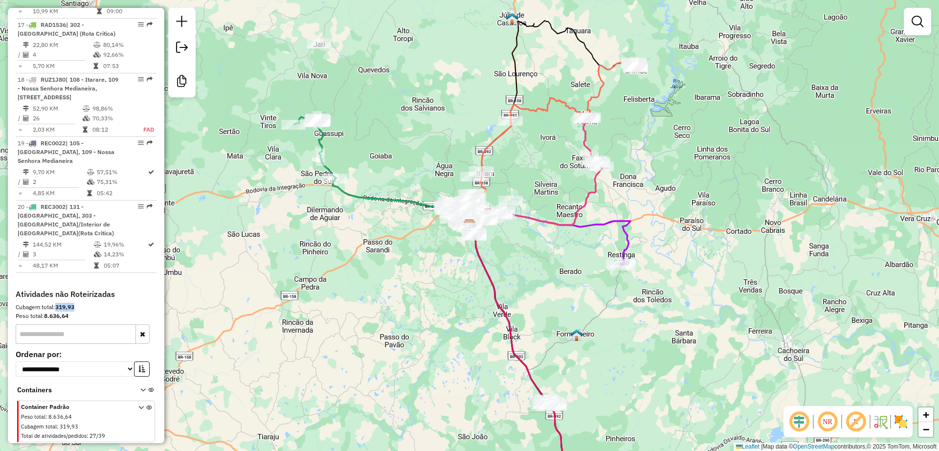
drag, startPoint x: 66, startPoint y: 261, endPoint x: 86, endPoint y: 259, distance: 19.7
click at [82, 303] on div "Cubagem total: 319,93" at bounding box center [86, 307] width 141 height 9
click at [86, 303] on div "Cubagem total: 319,93" at bounding box center [86, 307] width 141 height 9
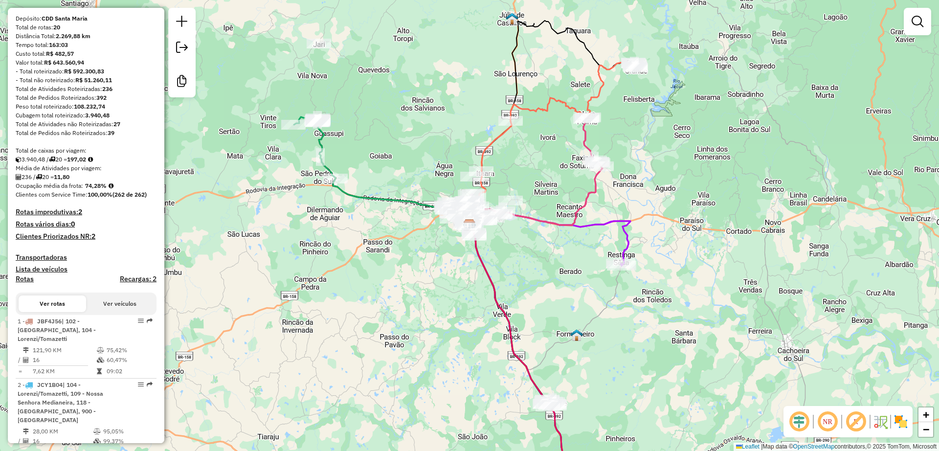
scroll to position [0, 0]
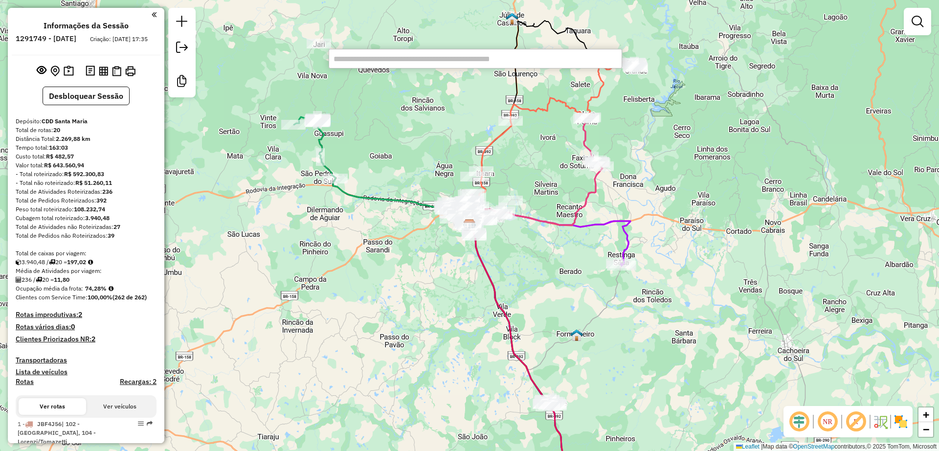
paste input "****"
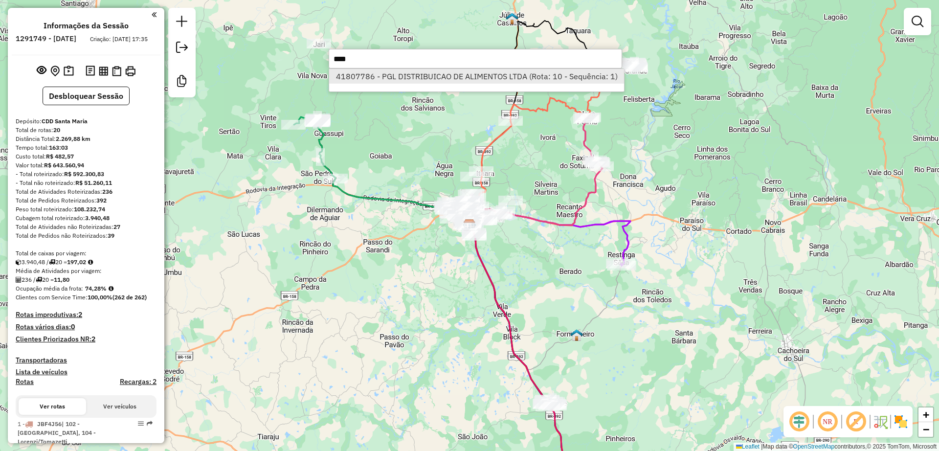
type input "****"
click at [437, 78] on li "41807786 - PGL DISTRIBUICAO DE ALIMENTOS LTDA (Rota: 10 - Sequência: 1)" at bounding box center [476, 76] width 295 height 15
select select "**********"
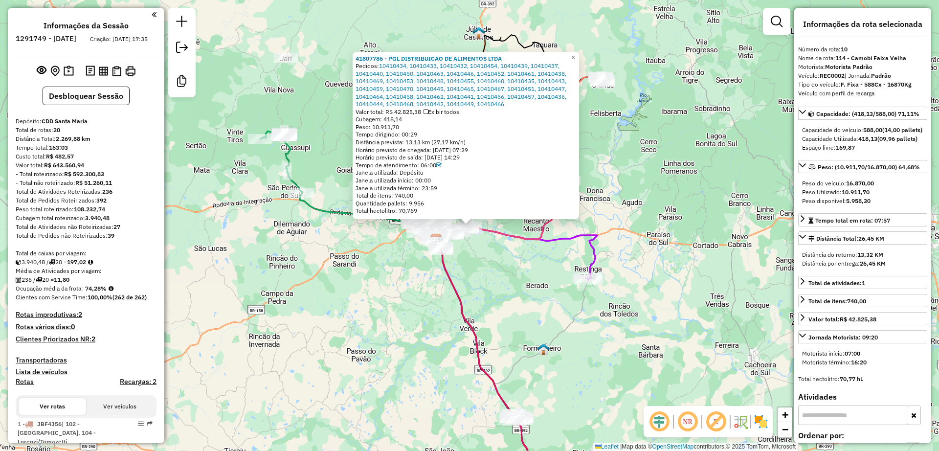
click at [617, 351] on div "41807786 - PGL DISTRIBUICAO DE ALIMENTOS LTDA Pedidos: 10410434, 10410433, 1041…" at bounding box center [469, 225] width 939 height 451
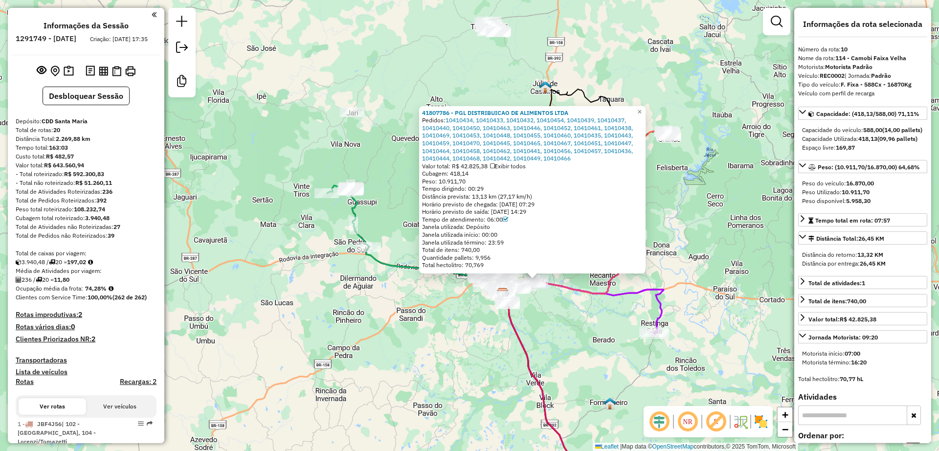
click at [594, 317] on div "41807786 - PGL DISTRIBUICAO DE ALIMENTOS LTDA Pedidos: 10410434, 10410433, 1041…" at bounding box center [469, 225] width 939 height 451
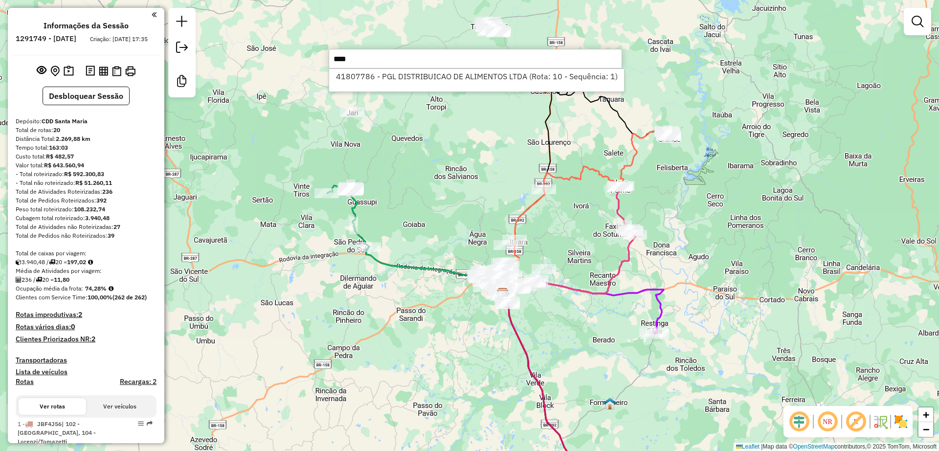
type input "****"
click at [453, 73] on li "41807786 - PGL DISTRIBUICAO DE ALIMENTOS LTDA (Rota: 10 - Sequência: 1)" at bounding box center [476, 76] width 295 height 15
select select "**********"
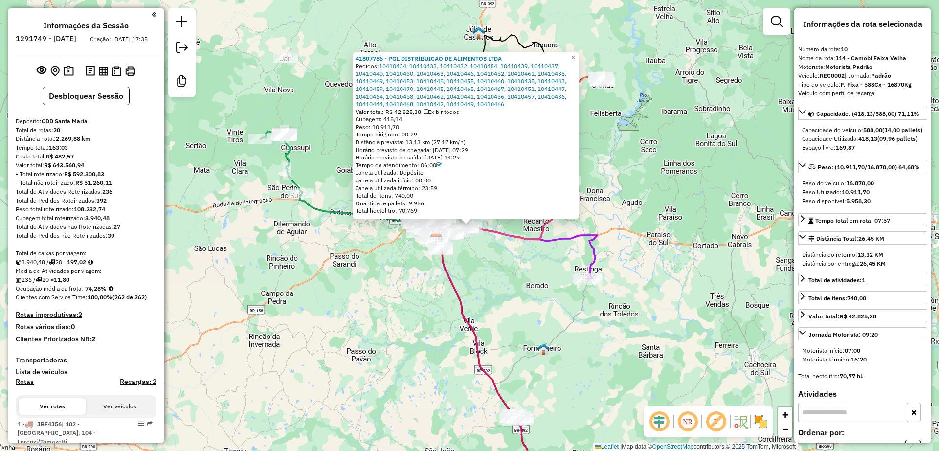
scroll to position [991, 0]
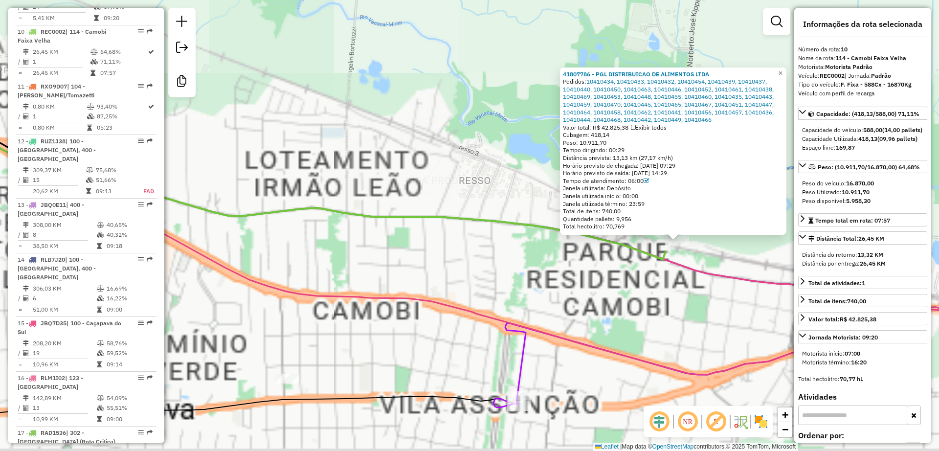
drag, startPoint x: 695, startPoint y: 304, endPoint x: 690, endPoint y: 303, distance: 5.9
click at [690, 303] on div "41807786 - PGL DISTRIBUICAO DE ALIMENTOS LTDA Pedidos: 10410434, 10410433, 1041…" at bounding box center [469, 225] width 939 height 451
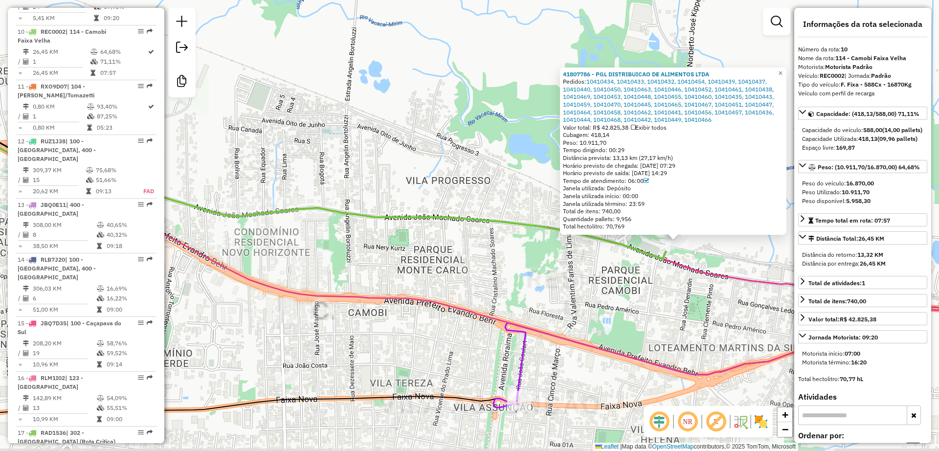
click at [679, 306] on div "41807786 - PGL DISTRIBUICAO DE ALIMENTOS LTDA Pedidos: 10410434, 10410433, 1041…" at bounding box center [469, 225] width 939 height 451
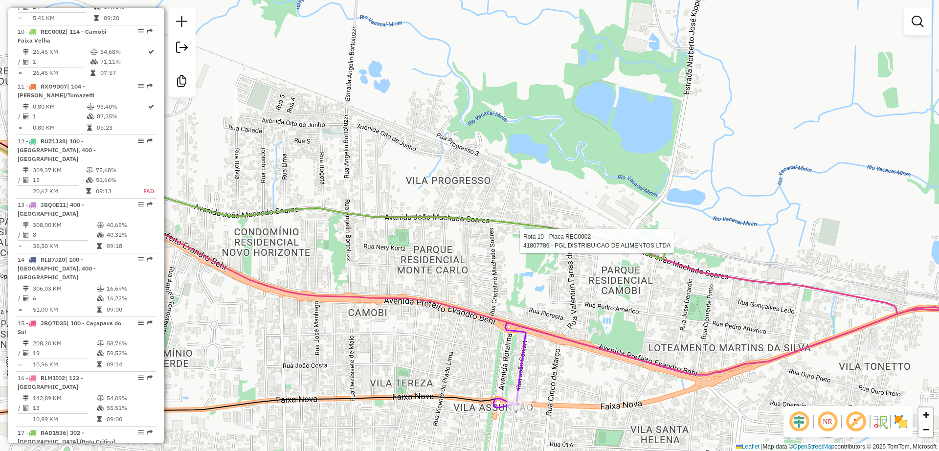
select select "**********"
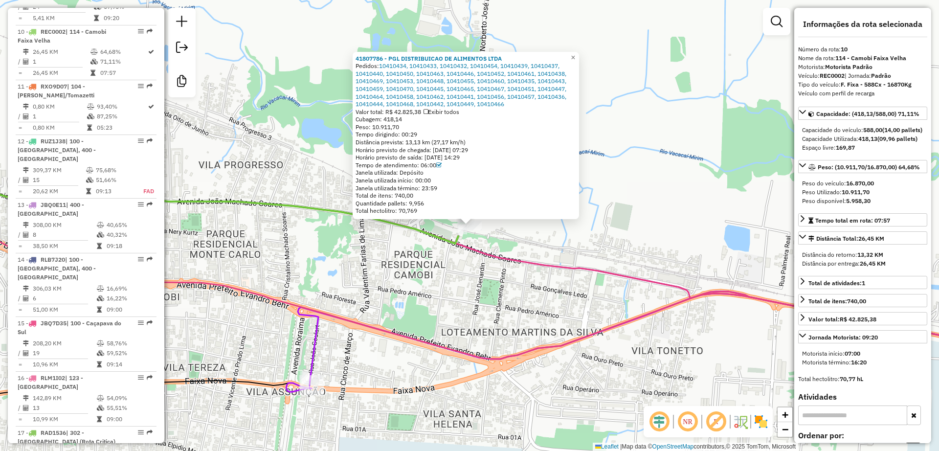
click at [469, 279] on div "41807786 - PGL DISTRIBUICAO DE ALIMENTOS LTDA Pedidos: 10410434, 10410433, 1041…" at bounding box center [469, 225] width 939 height 451
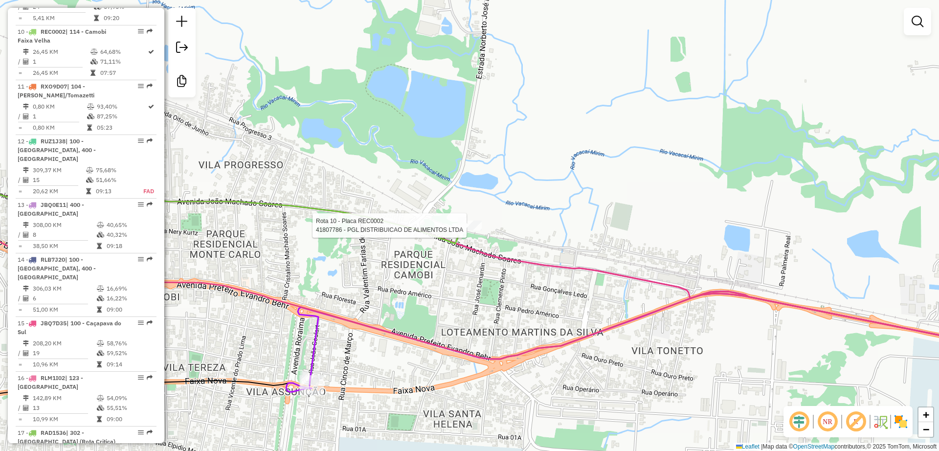
select select "**********"
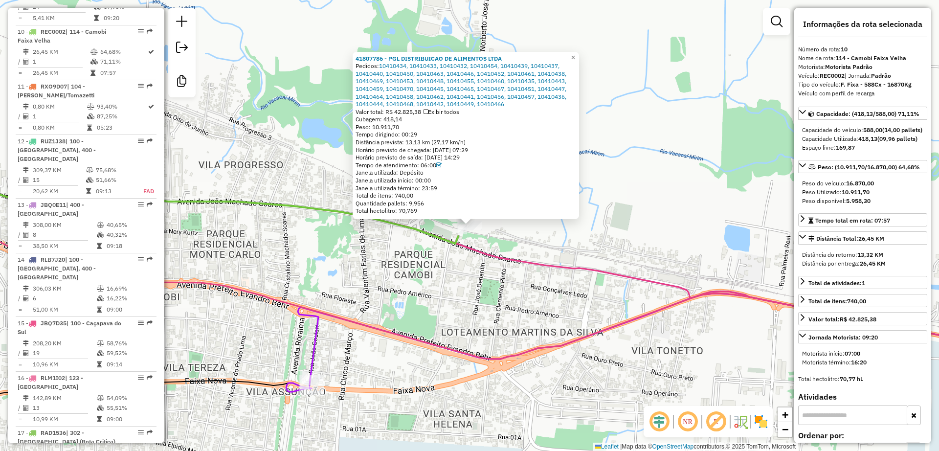
click at [446, 281] on div "41807786 - PGL DISTRIBUICAO DE ALIMENTOS LTDA Pedidos: 10410434, 10410433, 1041…" at bounding box center [469, 225] width 939 height 451
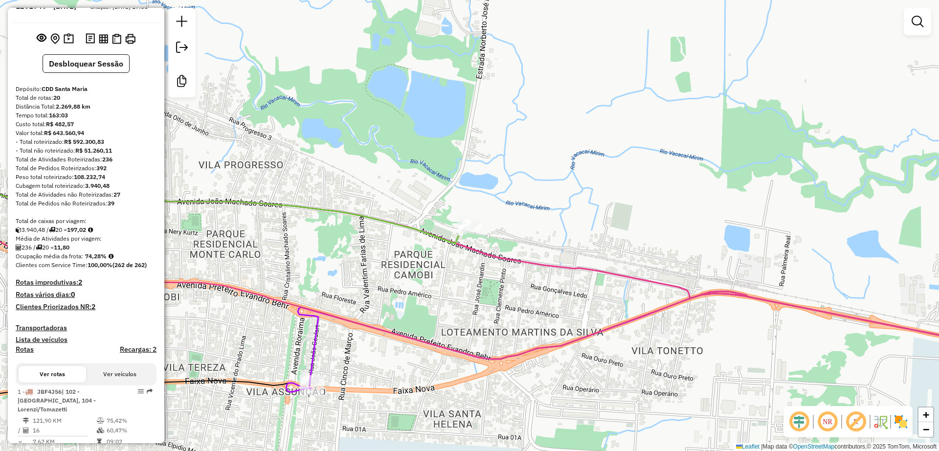
scroll to position [0, 0]
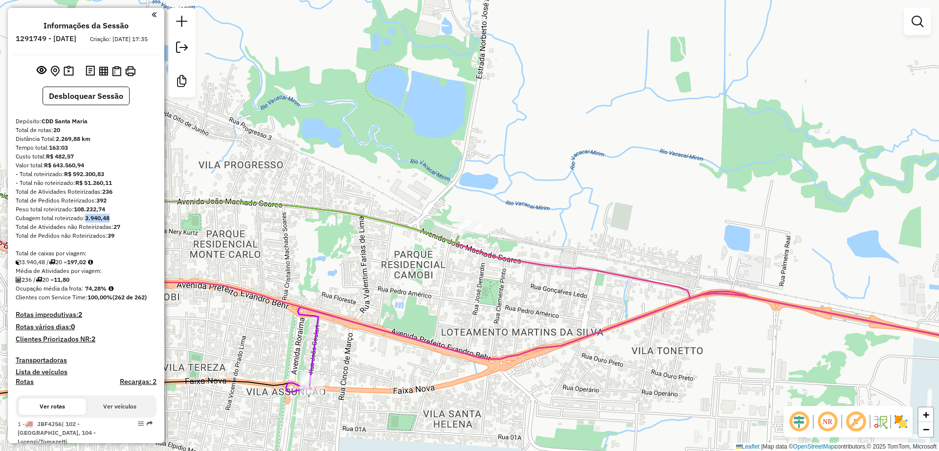
drag, startPoint x: 88, startPoint y: 229, endPoint x: 117, endPoint y: 227, distance: 29.9
click at [115, 223] on div "Cubagem total roteirizado: 3.940,48" at bounding box center [86, 218] width 141 height 9
click at [118, 223] on div "Cubagem total roteirizado: 3.940,48" at bounding box center [86, 218] width 141 height 9
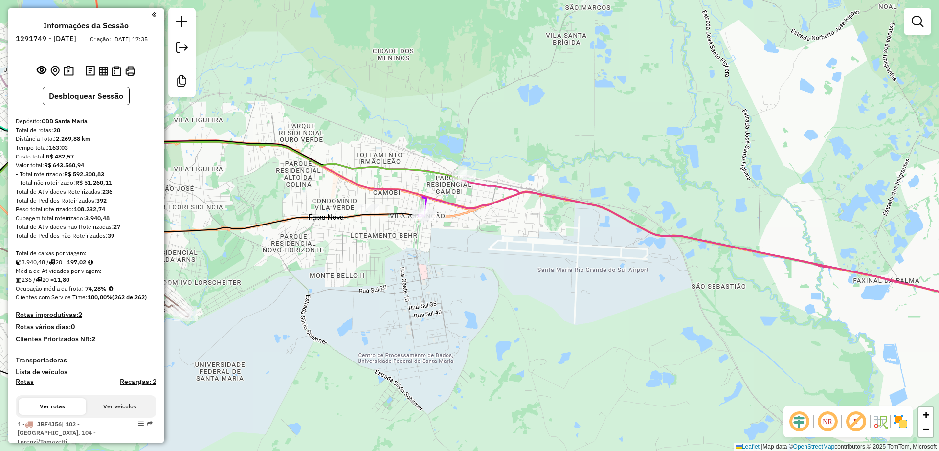
click at [125, 187] on div "- Total não roteirizado: R$ 51.260,11" at bounding box center [86, 182] width 141 height 9
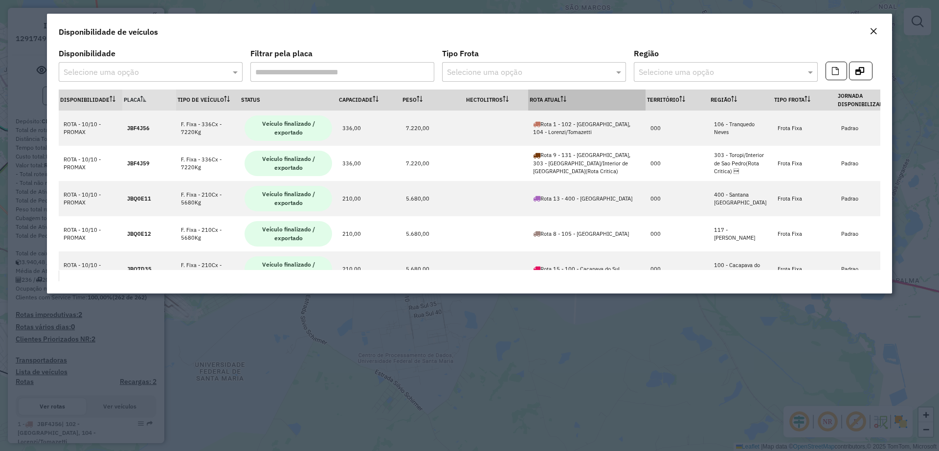
click at [548, 99] on th "Rota Atual" at bounding box center [586, 99] width 117 height 21
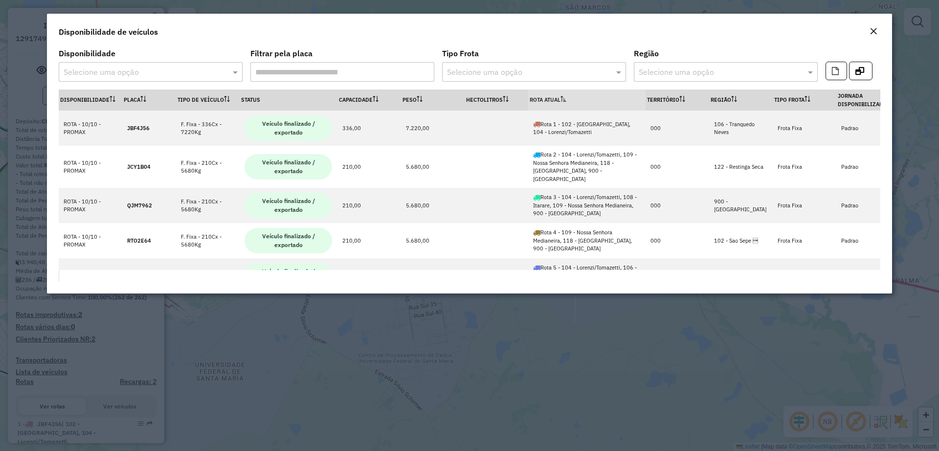
click at [548, 99] on th "Rota Atual" at bounding box center [586, 99] width 117 height 21
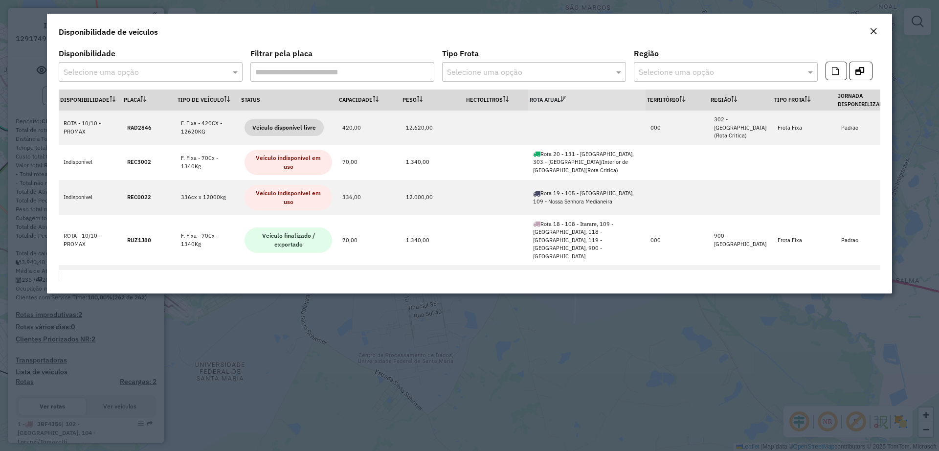
click at [129, 87] on formly-field "Disponibilidade Selecione uma opção" at bounding box center [151, 70] width 184 height 40
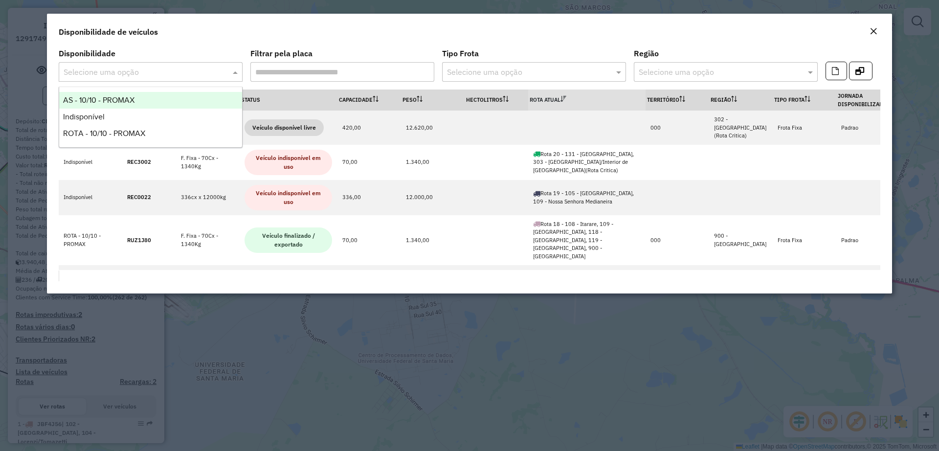
click at [162, 74] on input "text" at bounding box center [141, 73] width 155 height 12
click at [121, 104] on div "AS - 10/10 - PROMAX" at bounding box center [150, 100] width 183 height 17
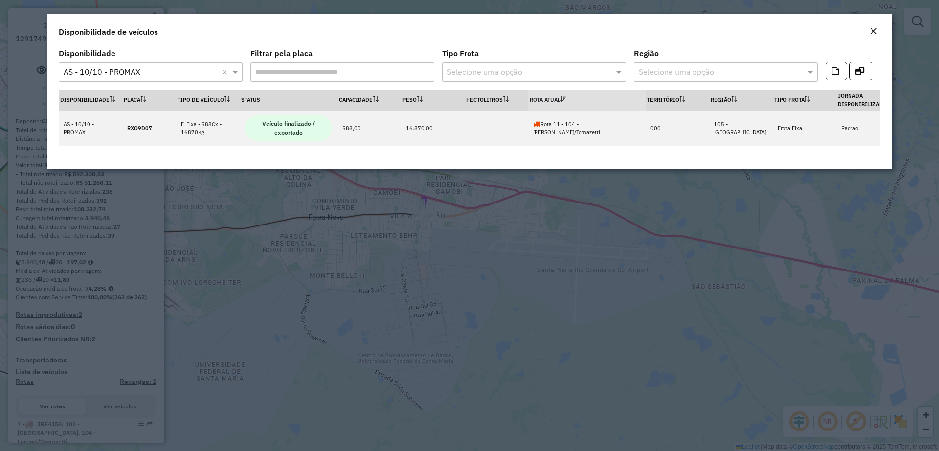
drag, startPoint x: 192, startPoint y: 70, endPoint x: 186, endPoint y: 79, distance: 9.9
click at [191, 70] on input "text" at bounding box center [141, 73] width 155 height 12
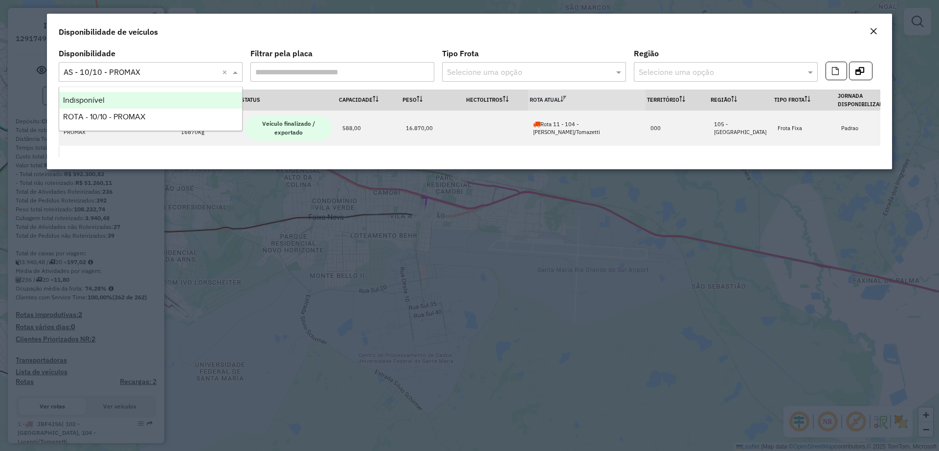
drag, startPoint x: 138, startPoint y: 99, endPoint x: 152, endPoint y: 106, distance: 15.3
click at [138, 100] on div "Indisponível" at bounding box center [150, 100] width 183 height 17
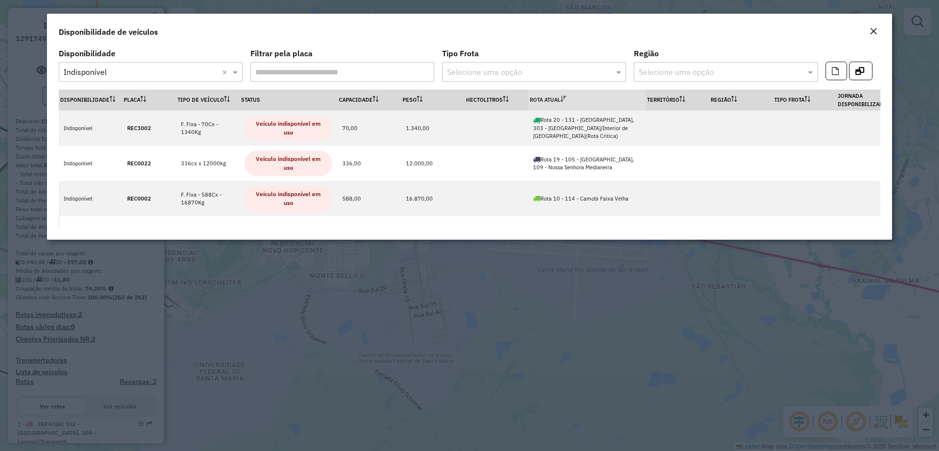
drag, startPoint x: 134, startPoint y: 78, endPoint x: 131, endPoint y: 84, distance: 6.4
click at [134, 78] on div "Selecione uma opção × Indisponível ×" at bounding box center [151, 72] width 184 height 20
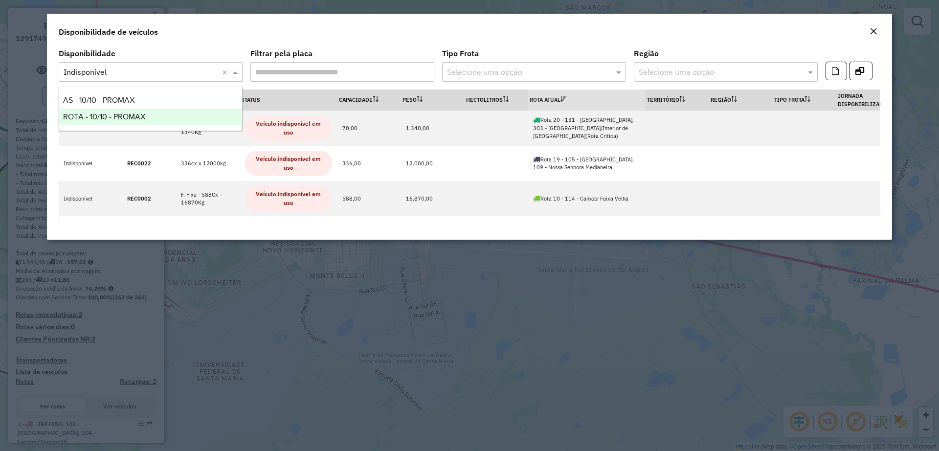
click at [111, 118] on span "ROTA - 10/10 - PROMAX" at bounding box center [104, 116] width 82 height 8
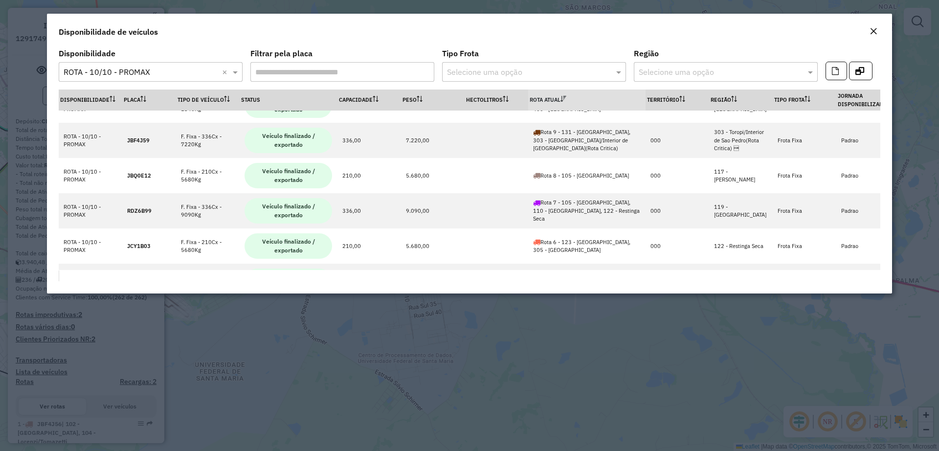
scroll to position [447, 0]
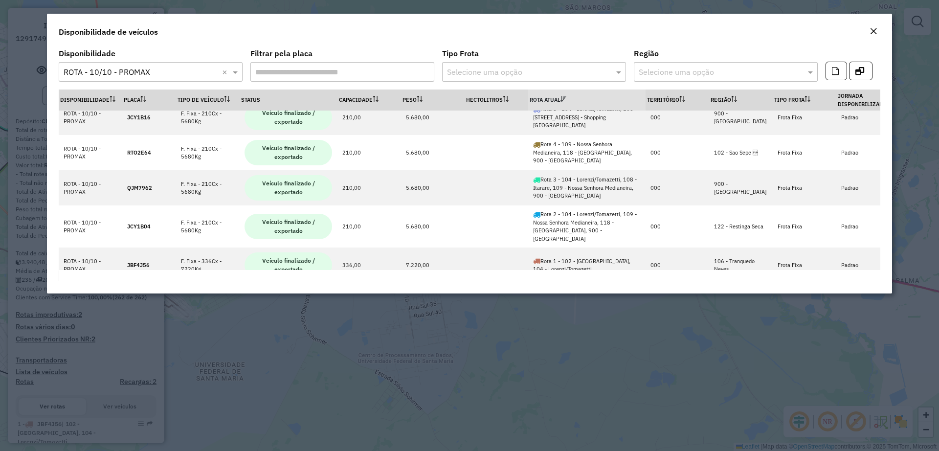
click at [873, 28] on em "Close" at bounding box center [873, 31] width 8 height 8
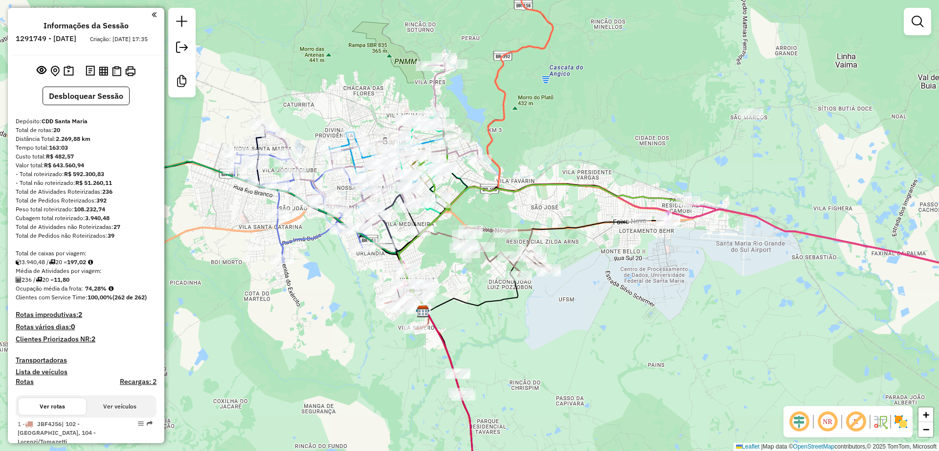
drag, startPoint x: 474, startPoint y: 311, endPoint x: 660, endPoint y: 273, distance: 190.1
click at [660, 273] on div "Janela de atendimento Grade de atendimento Capacidade Transportadoras Veículos …" at bounding box center [469, 225] width 939 height 451
